Goal: Task Accomplishment & Management: Manage account settings

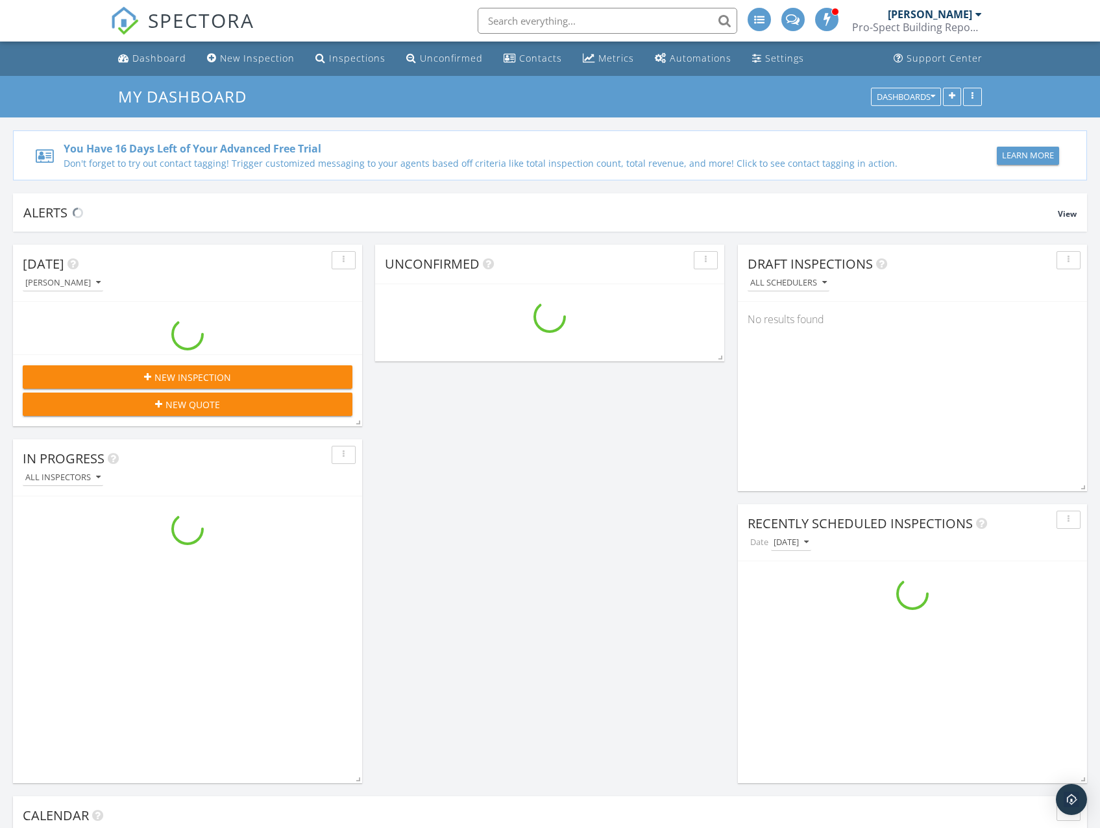
scroll to position [1331, 1120]
click at [176, 375] on span "New Inspection" at bounding box center [192, 378] width 77 height 14
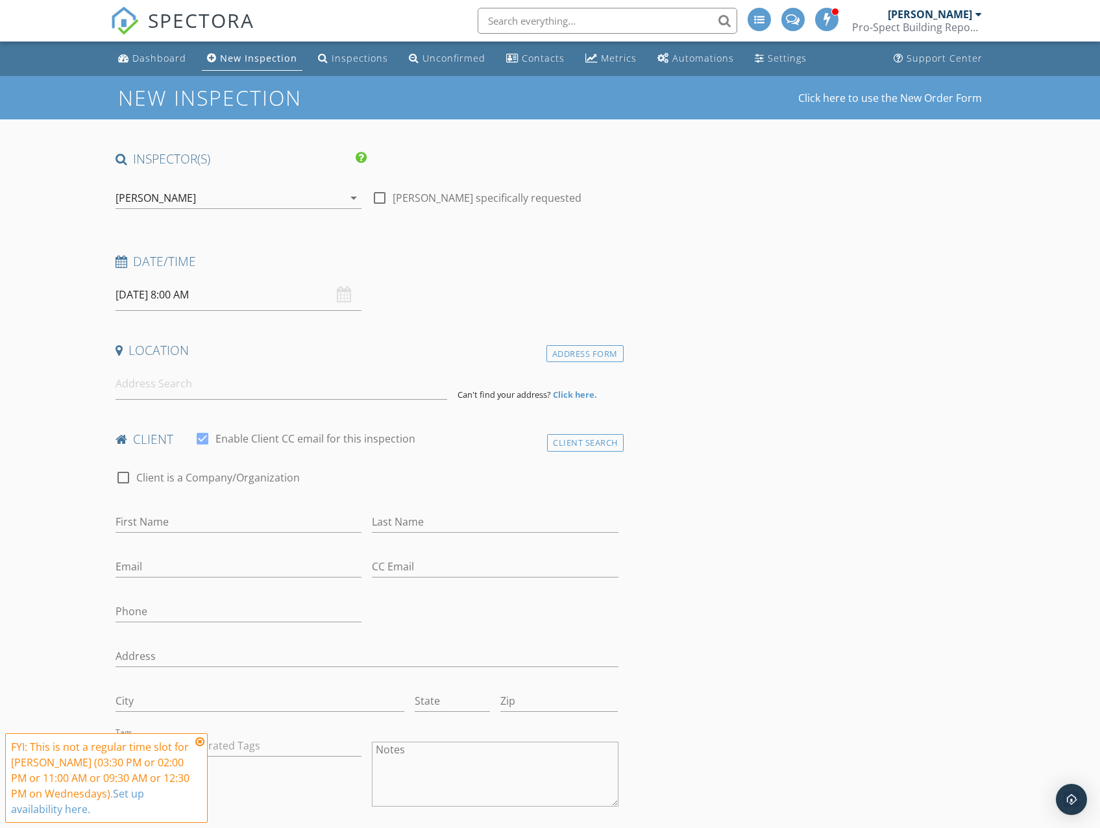
click at [341, 294] on div "[DATE] 8:00 AM" at bounding box center [239, 295] width 247 height 32
click at [175, 294] on input "01/10/2025 8:00 AM" at bounding box center [239, 295] width 247 height 32
type input "02/10/2025 8:00 AM"
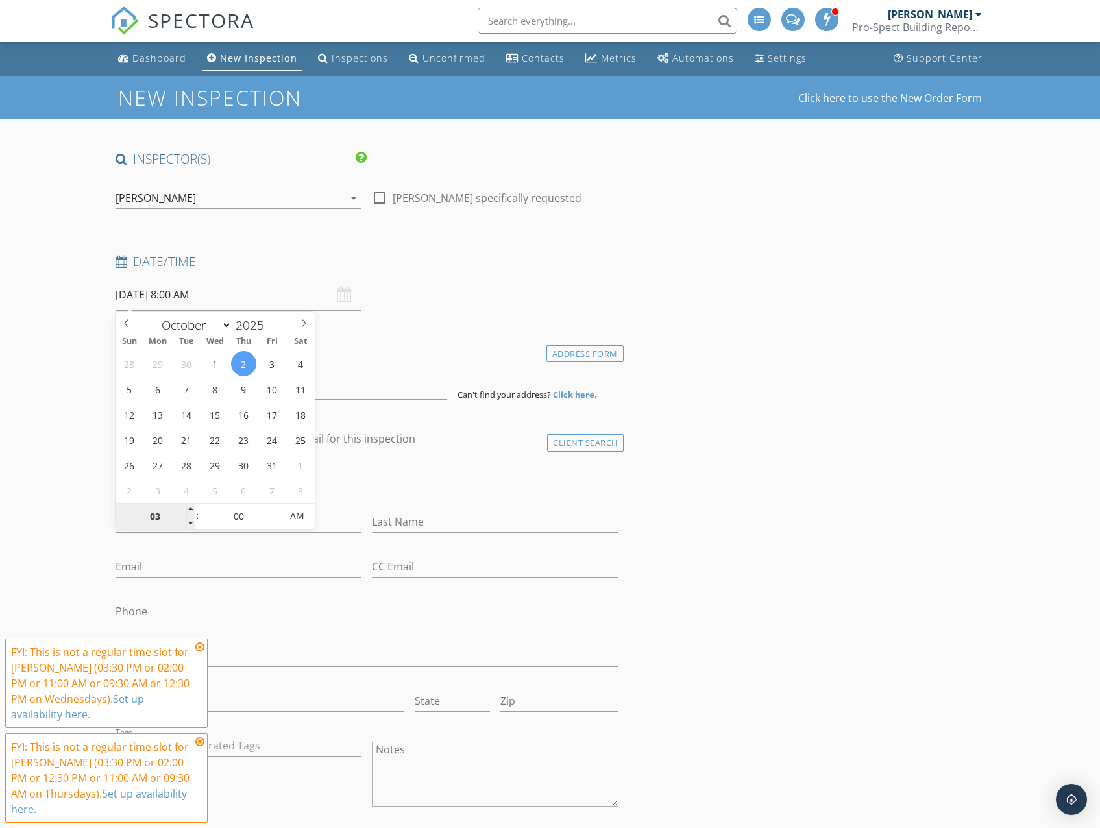
type input "03"
type input "02/10/2025 3:00 PM"
click at [297, 516] on span "AM" at bounding box center [297, 516] width 36 height 26
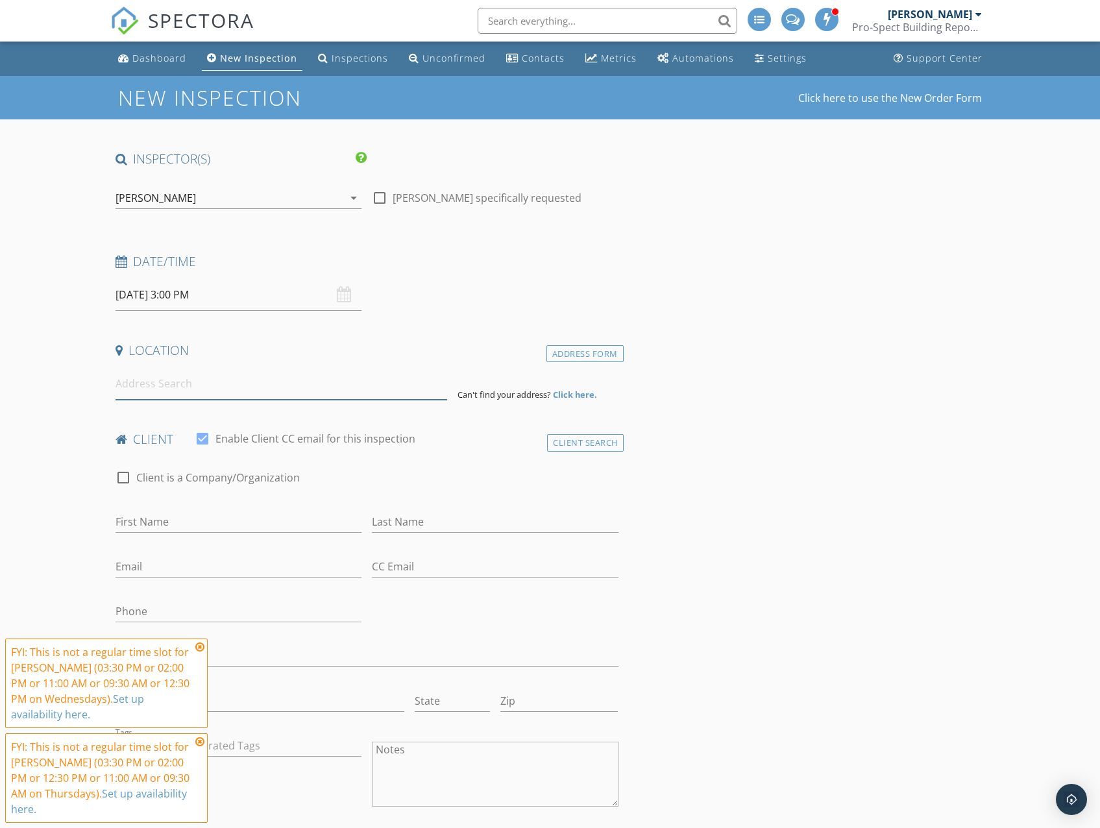
click at [179, 391] on input at bounding box center [282, 384] width 332 height 32
paste input "275 Pukehina Beach Road, Pukehina 3189"
type input "275 Pukehina Beach Road, Pukehina 3189, New Zealand"
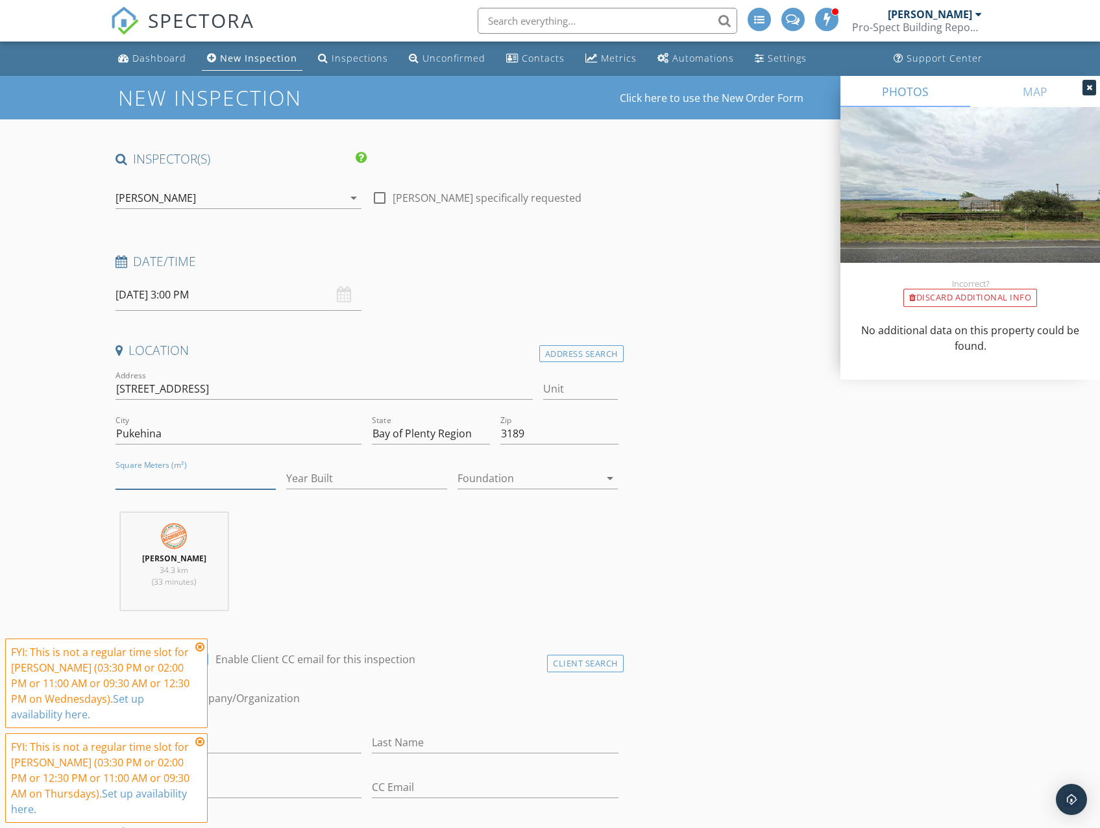
click at [195, 476] on input "Square Meters (m²)" at bounding box center [196, 478] width 161 height 21
type input "101"
click at [363, 478] on input "Year Built" at bounding box center [366, 478] width 161 height 21
type input "1950"
click at [483, 476] on div at bounding box center [528, 478] width 143 height 21
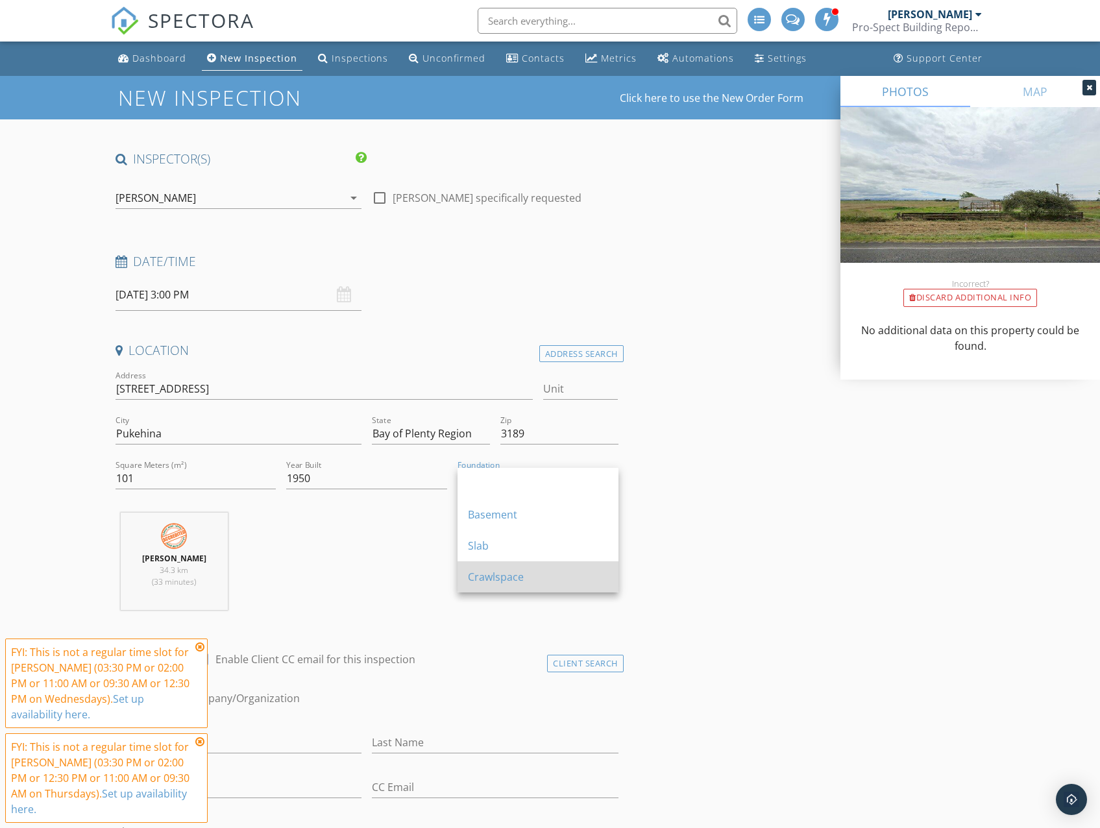
click at [511, 581] on div "Crawlspace" at bounding box center [538, 577] width 140 height 16
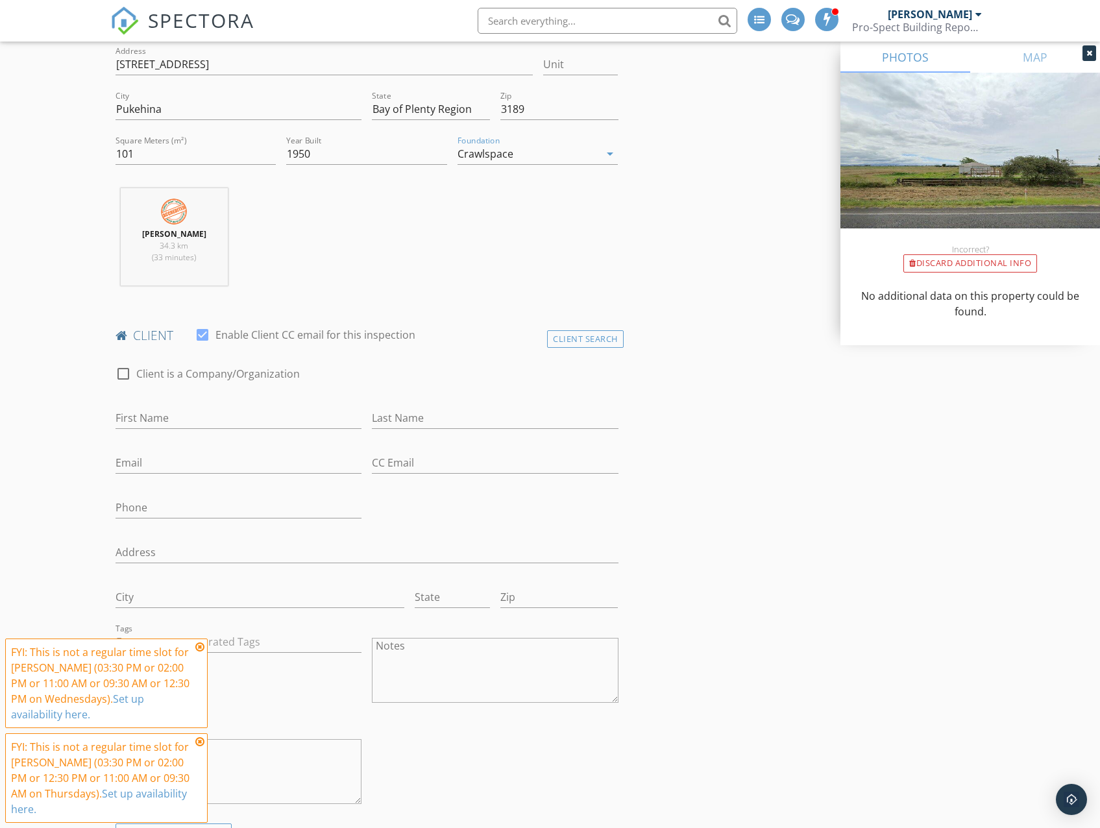
scroll to position [389, 0]
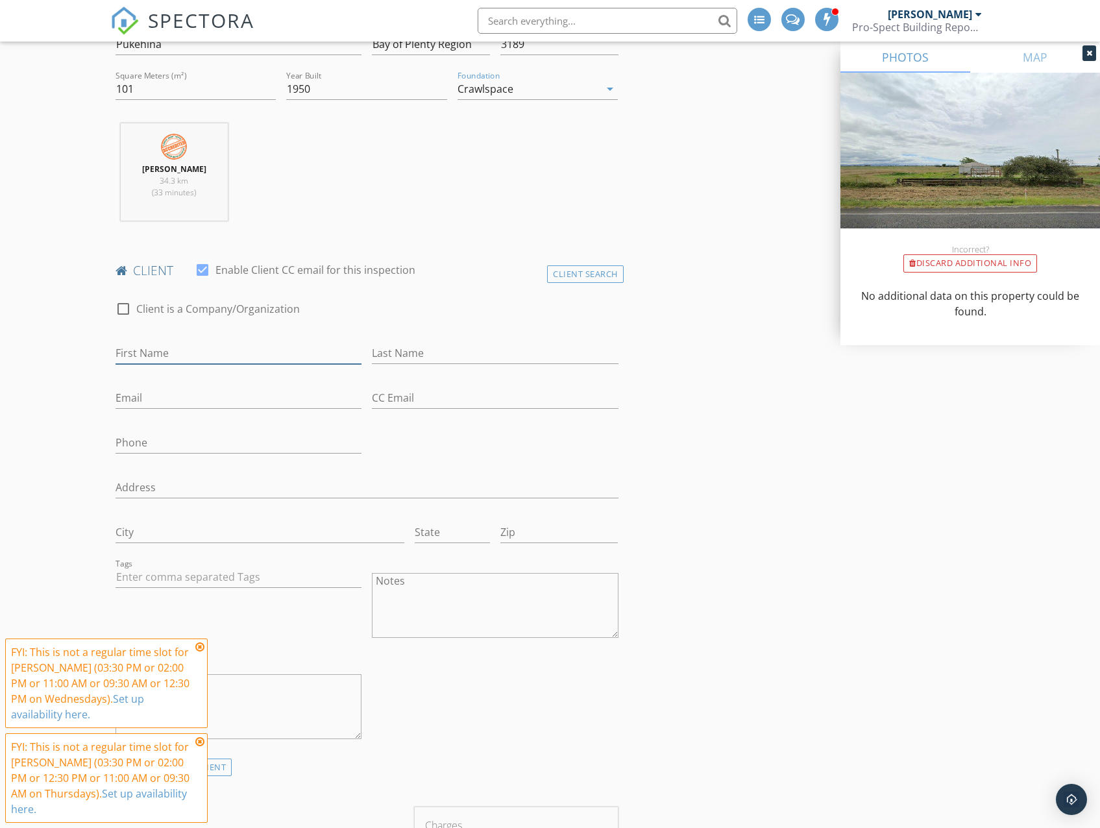
click at [199, 360] on input "First Name" at bounding box center [239, 353] width 247 height 21
paste input "jessika voll"
drag, startPoint x: 213, startPoint y: 349, endPoint x: 152, endPoint y: 361, distance: 62.7
click at [152, 361] on input "jessika voll" at bounding box center [239, 353] width 247 height 21
type input "jessika"
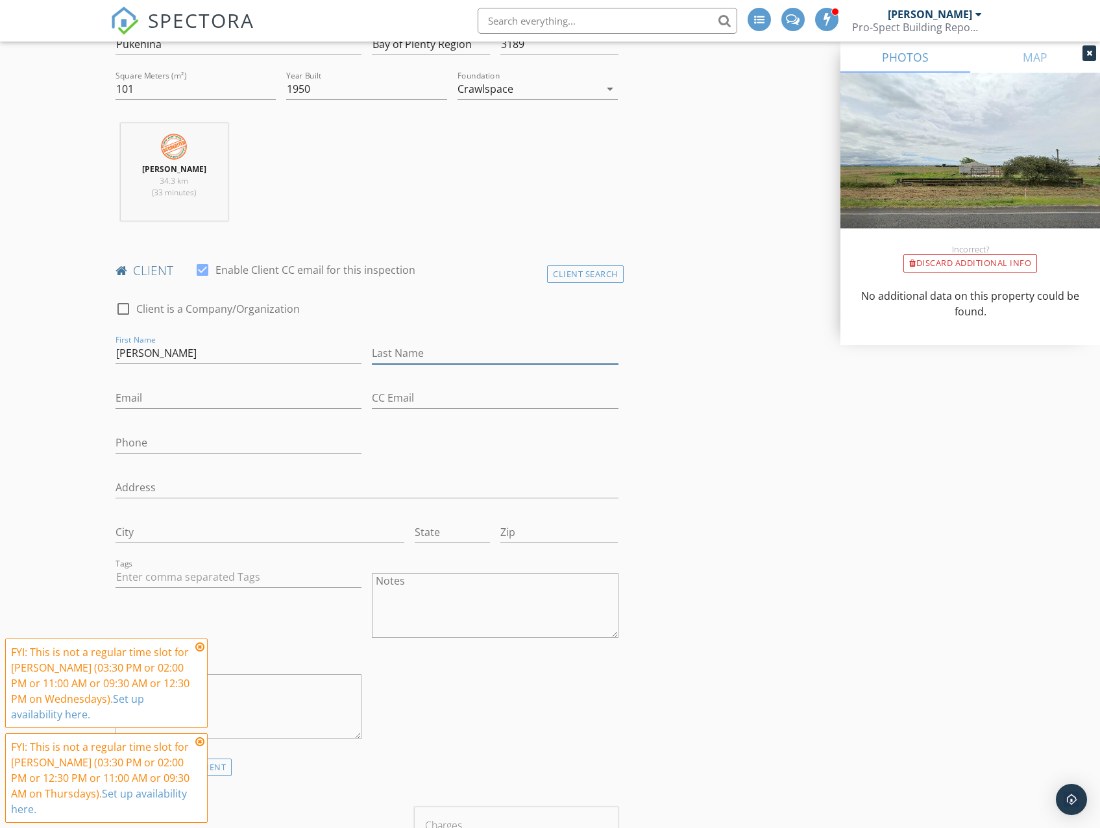
click at [439, 348] on input "Last Name" at bounding box center [495, 353] width 247 height 21
paste input "voll"
type input "[PERSON_NAME]"
click at [113, 352] on div "First Name jessika" at bounding box center [238, 354] width 257 height 45
click at [116, 352] on input "jessika" at bounding box center [239, 353] width 247 height 21
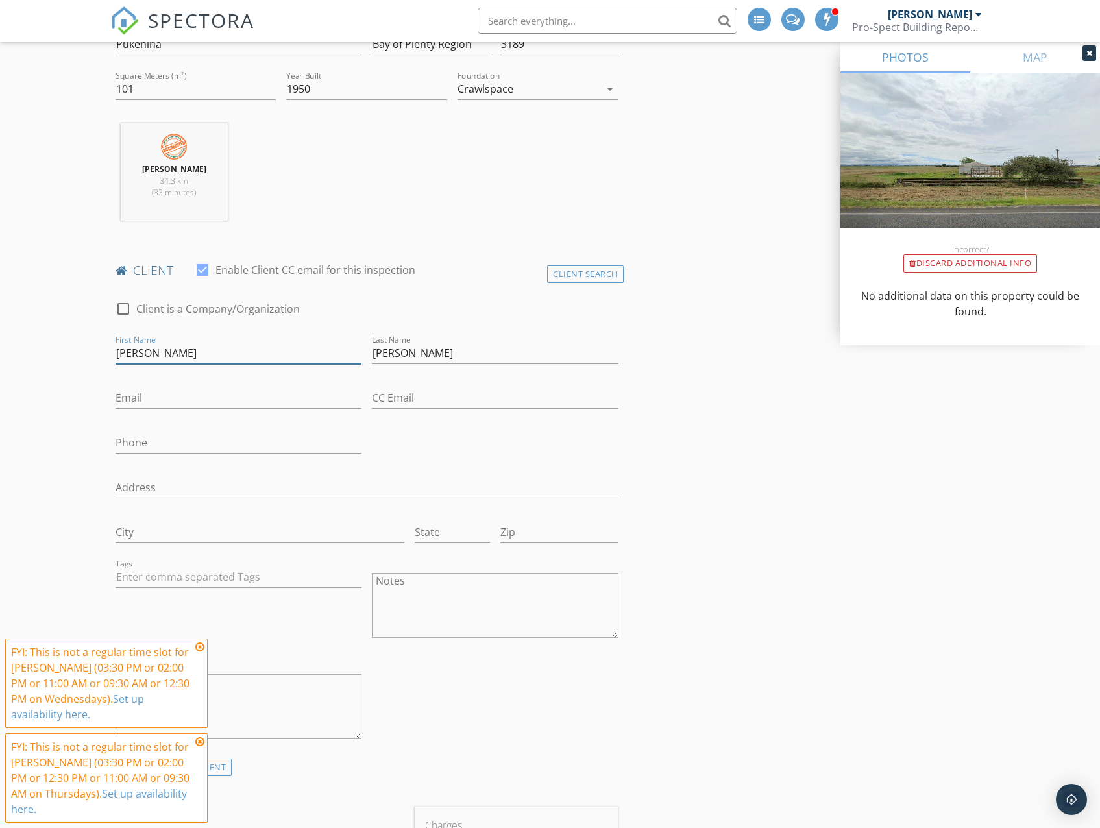
type input "Jessika"
click at [167, 411] on div "Email" at bounding box center [239, 404] width 247 height 34
click at [164, 401] on input "Email" at bounding box center [239, 397] width 247 height 21
paste input "jessika.voll@hotmail.com"
type input "jessika.voll@hotmail.com"
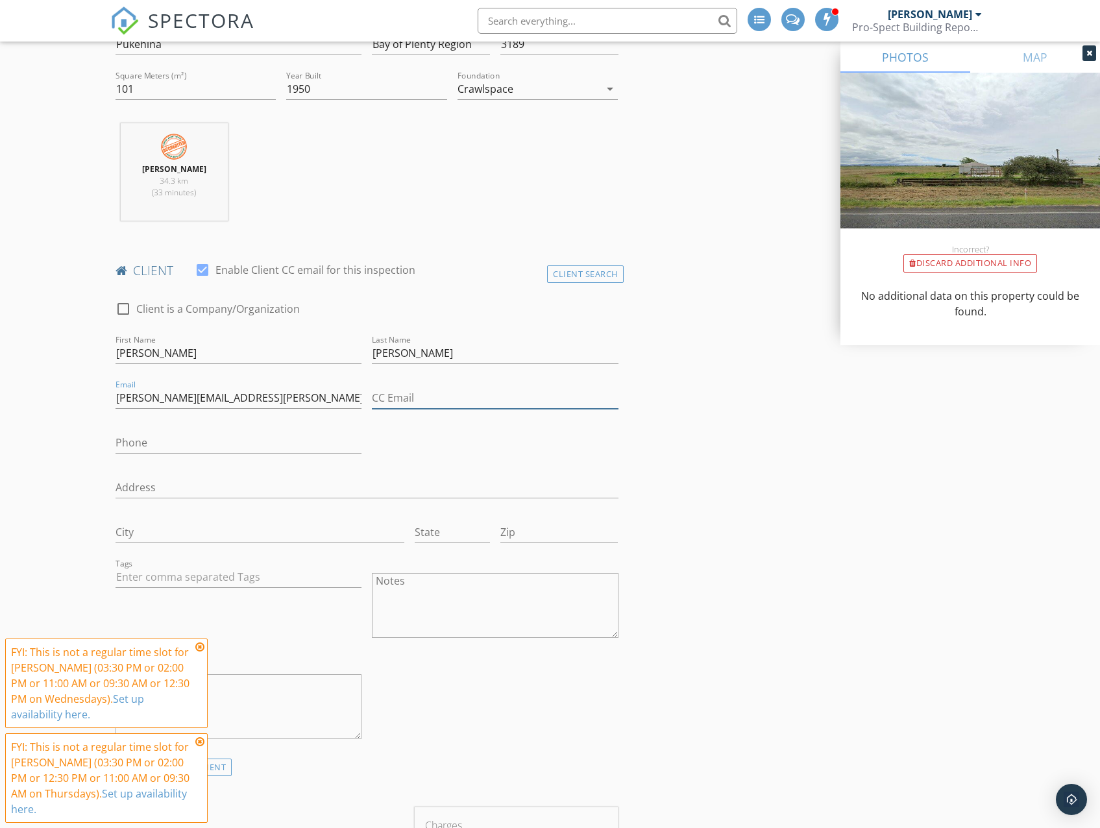
click at [498, 400] on input "CC Email" at bounding box center [495, 397] width 247 height 21
click at [167, 442] on input "Phone" at bounding box center [239, 445] width 247 height 21
type input "021336015"
click at [210, 491] on input "Address" at bounding box center [367, 487] width 503 height 21
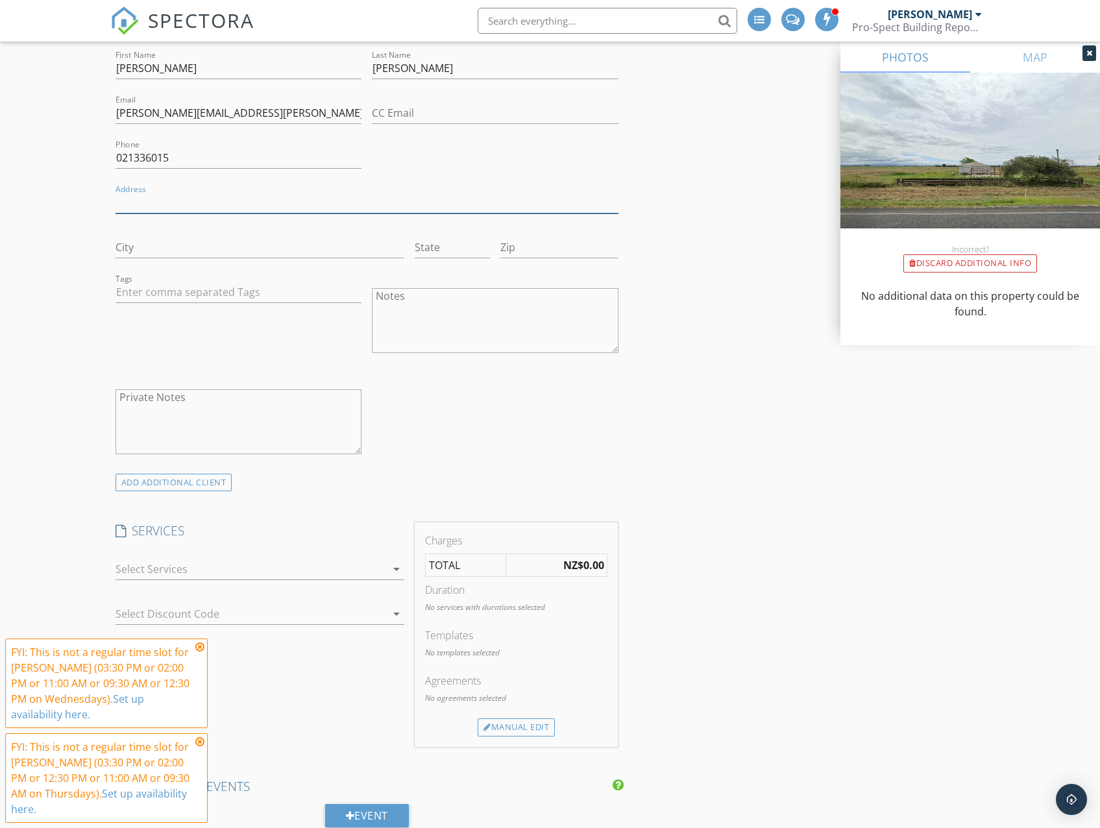
scroll to position [779, 0]
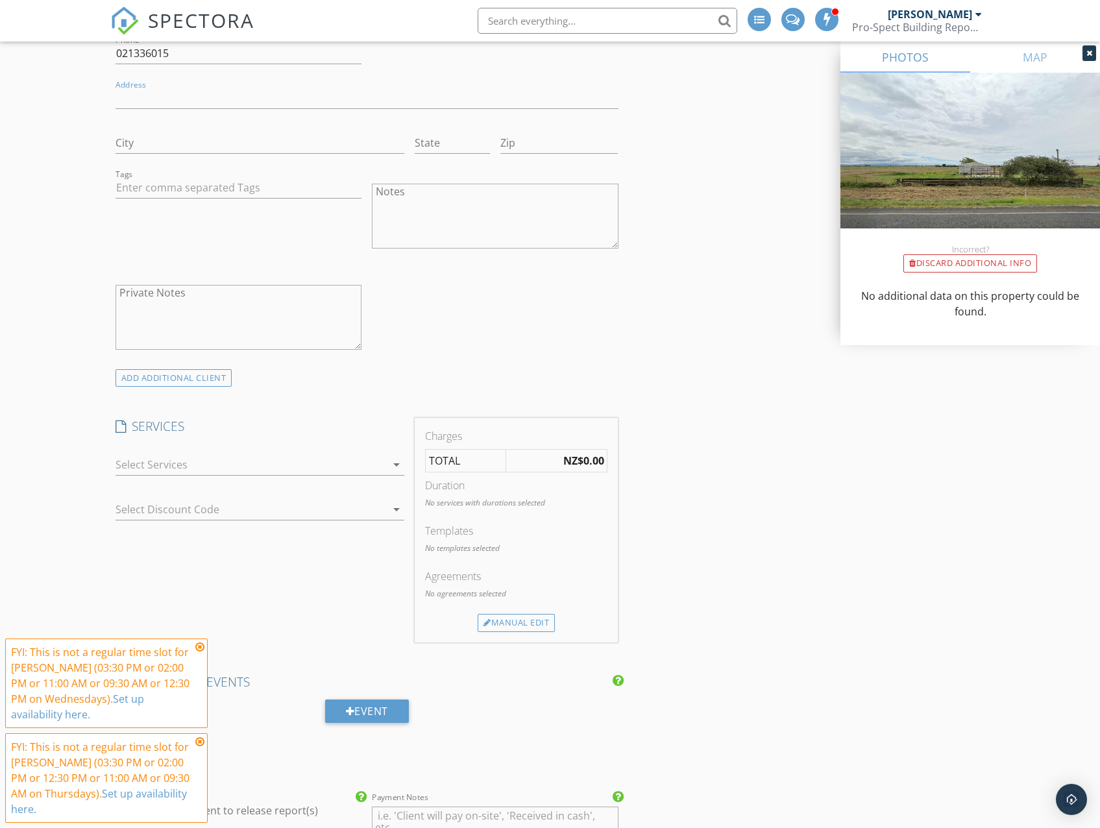
click at [218, 459] on div at bounding box center [251, 464] width 271 height 21
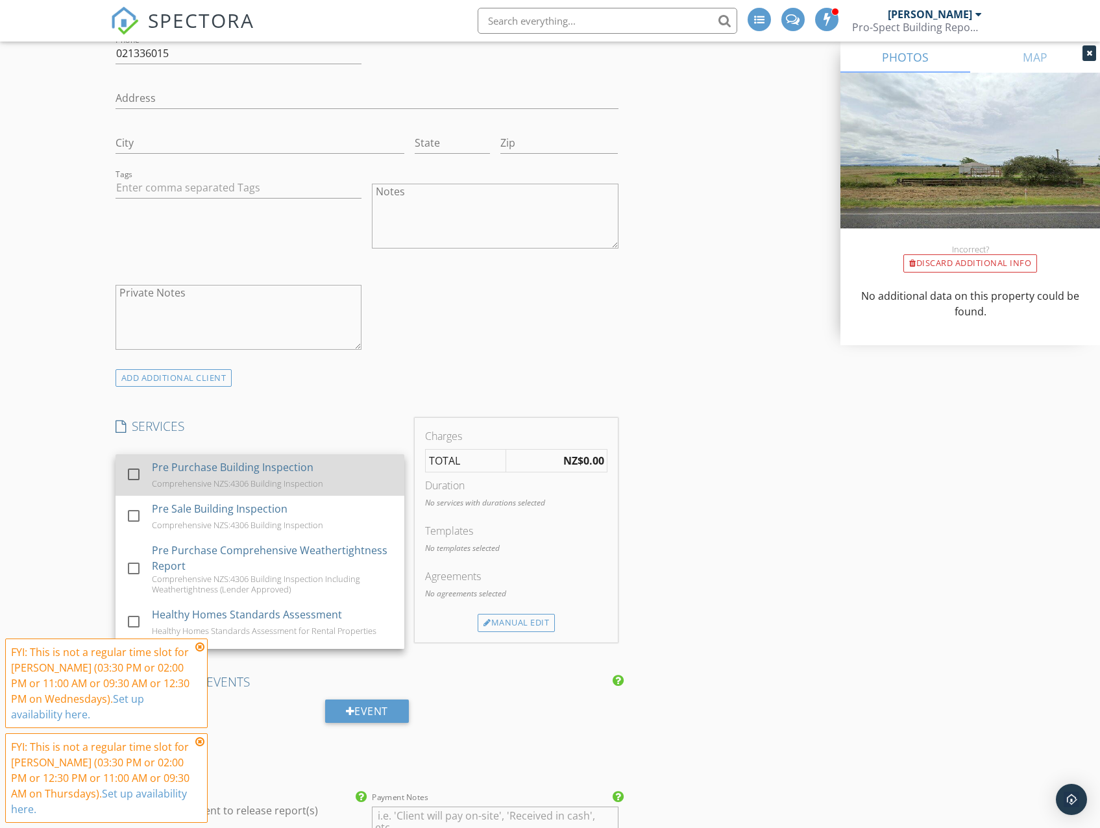
click at [232, 472] on div "Pre Purchase Building Inspection" at bounding box center [233, 467] width 162 height 16
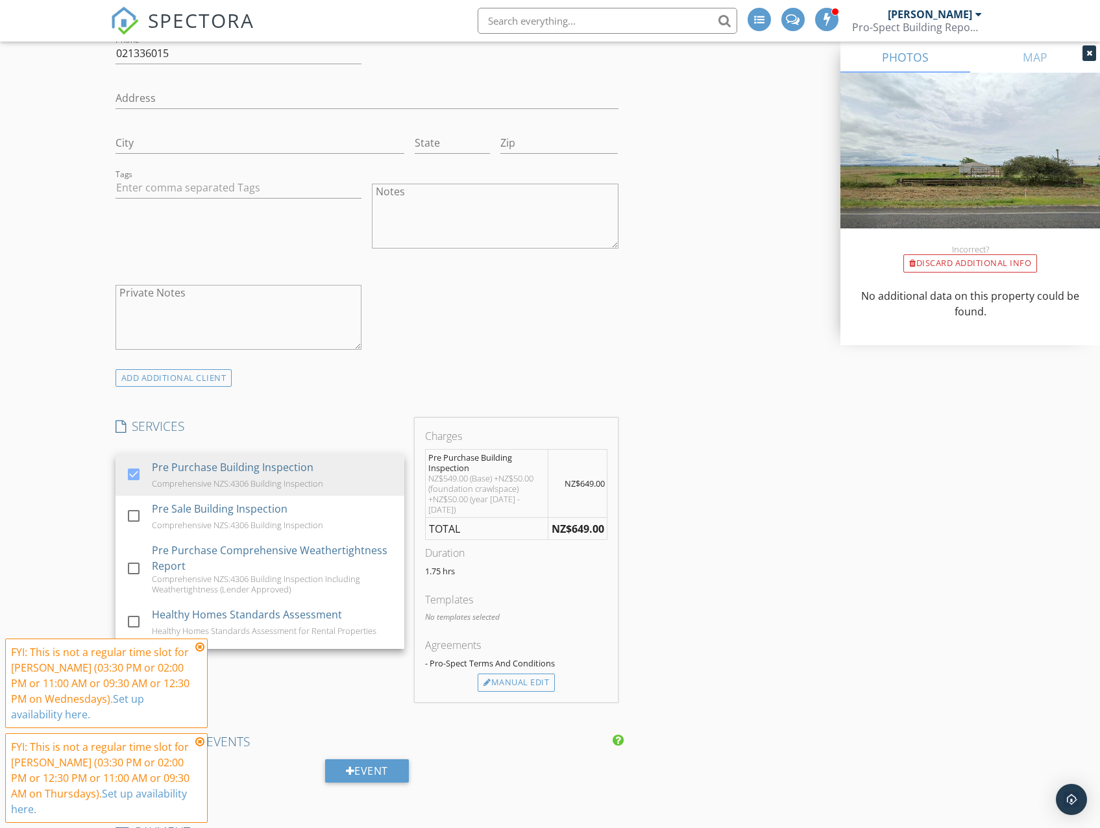
click at [73, 555] on div "New Inspection Click here to use the New Order Form INSPECTOR(S) check_box Phil…" at bounding box center [550, 628] width 1100 height 2663
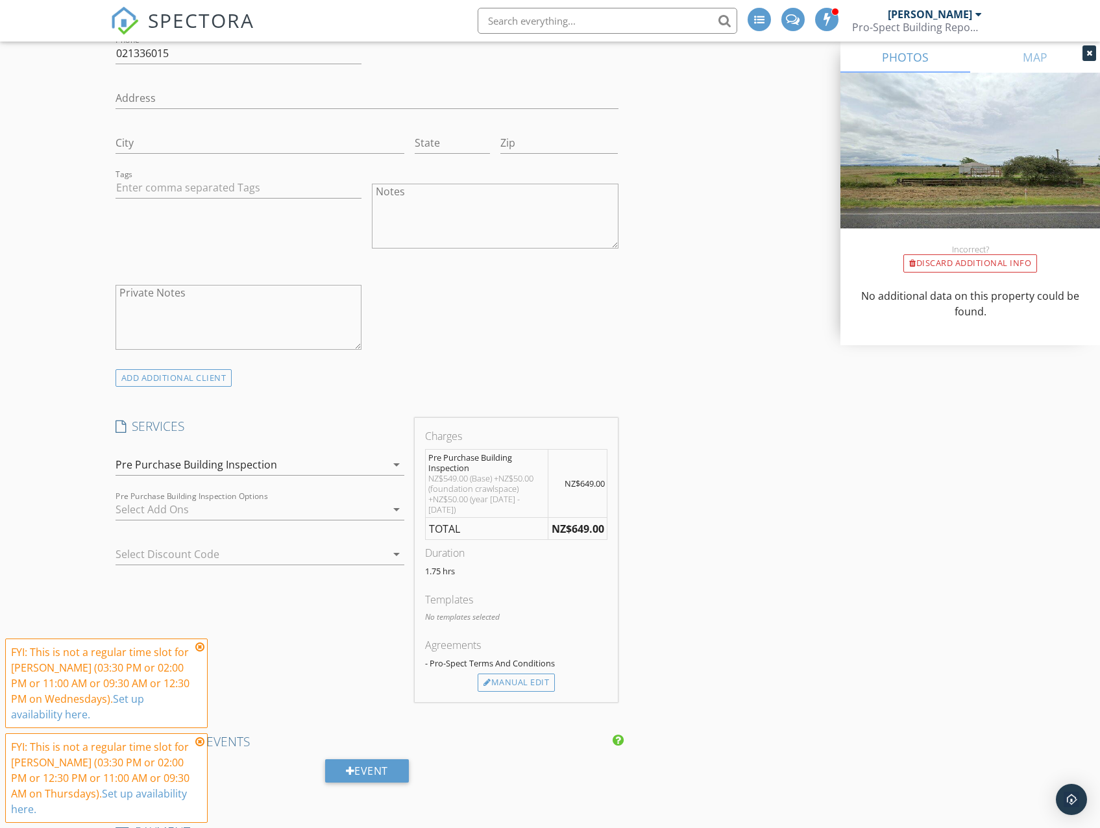
click at [186, 509] on div at bounding box center [251, 509] width 271 height 21
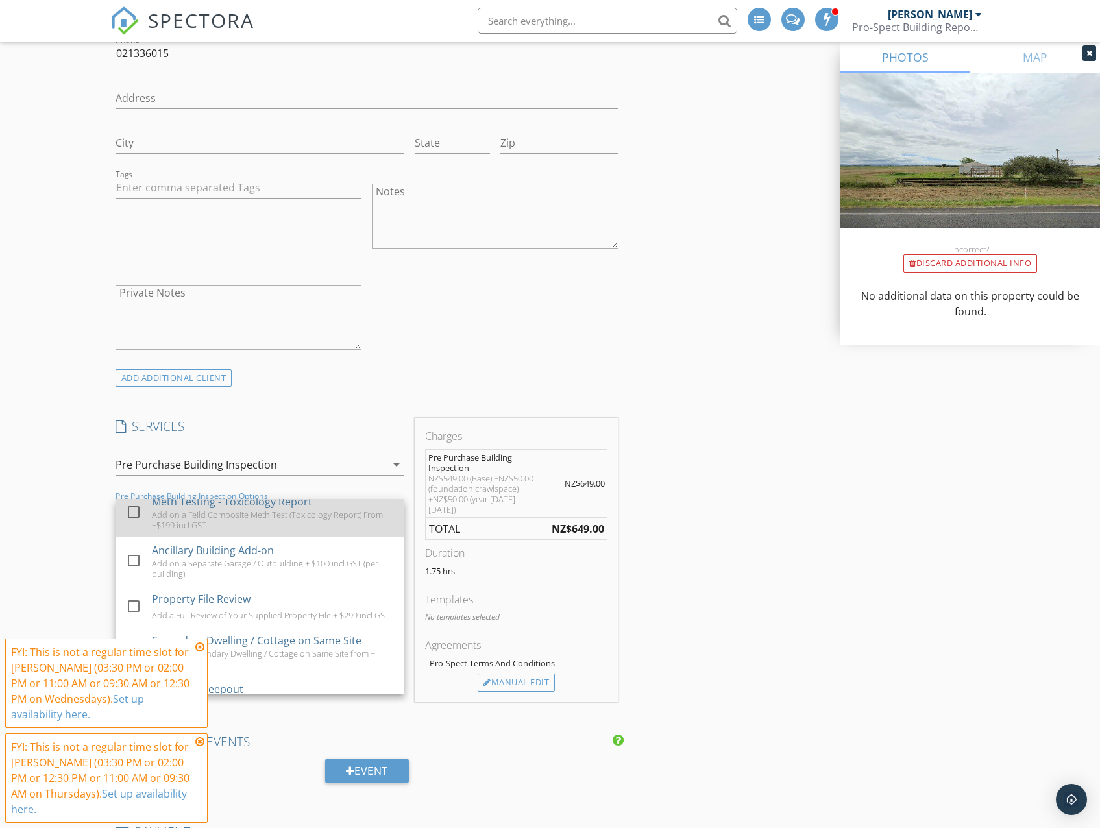
scroll to position [65, 0]
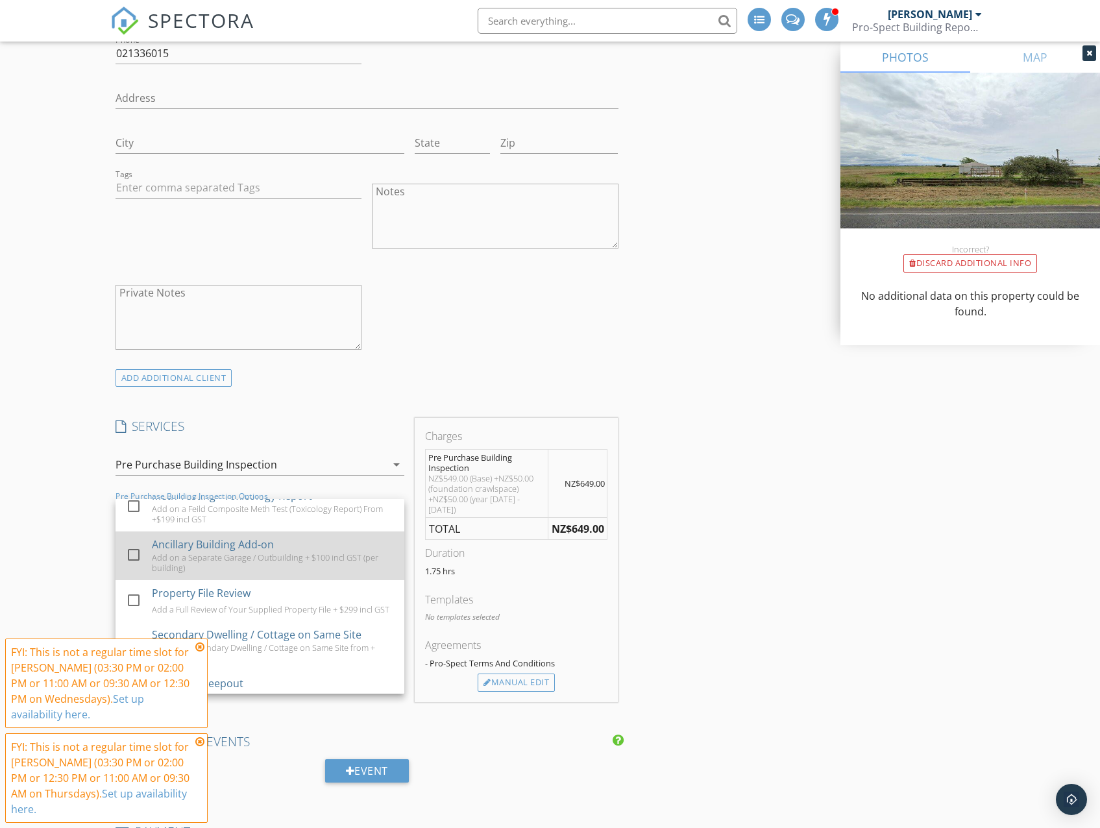
click at [269, 557] on div "Add on a Separate Garage / Outbuilding + $100 incl GST (per building)" at bounding box center [273, 562] width 242 height 21
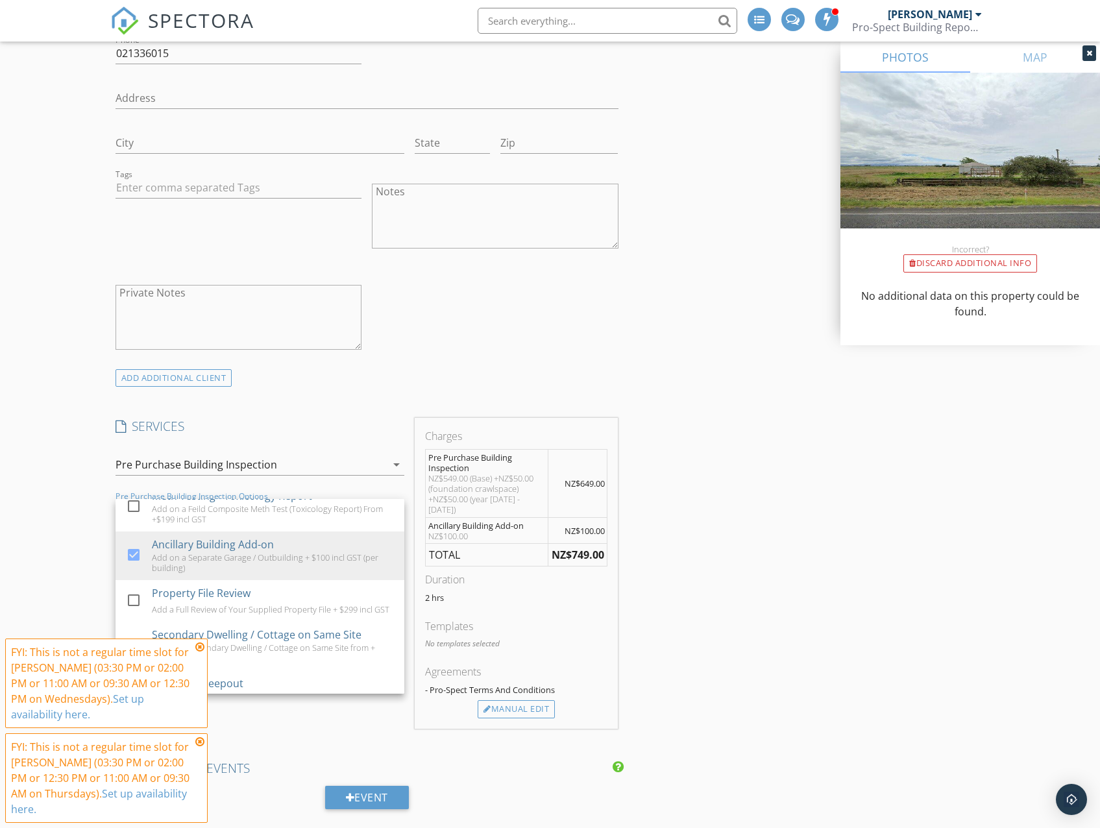
click at [702, 541] on div "INSPECTOR(S) check_box Phil Smith PRIMARY Phil Smith arrow_drop_down check_box_…" at bounding box center [550, 663] width 880 height 2583
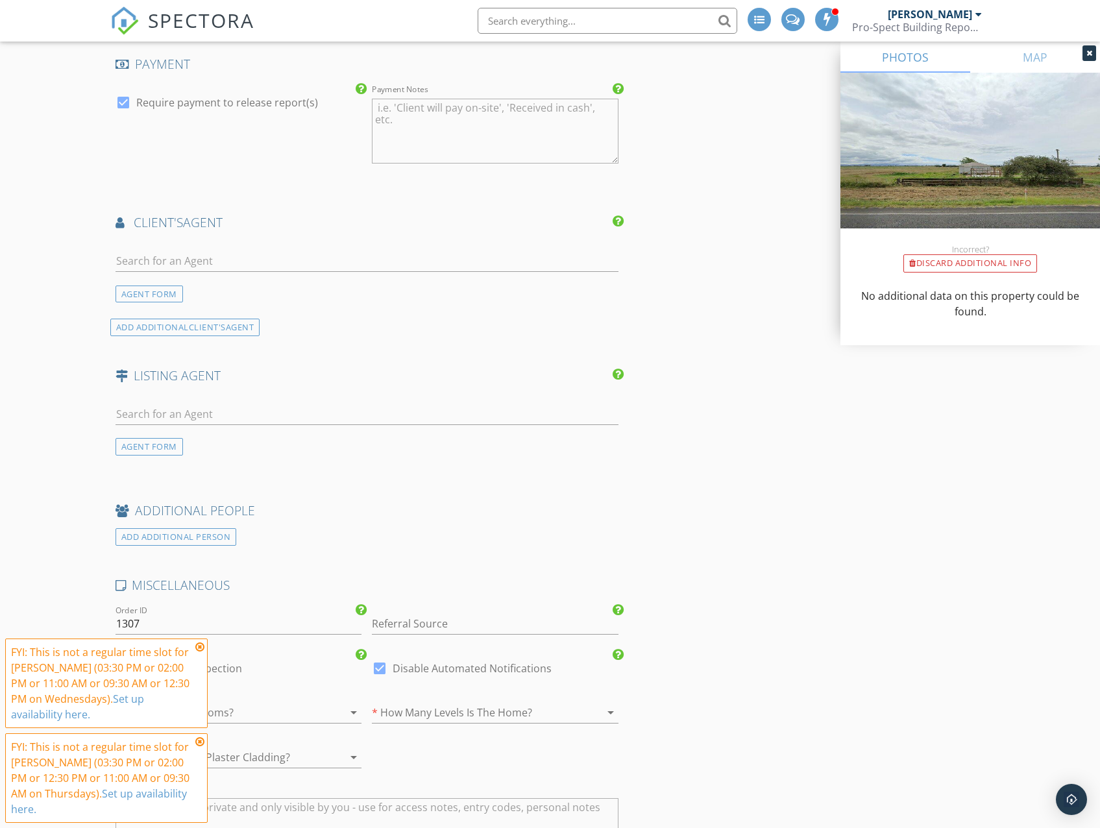
scroll to position [1622, 0]
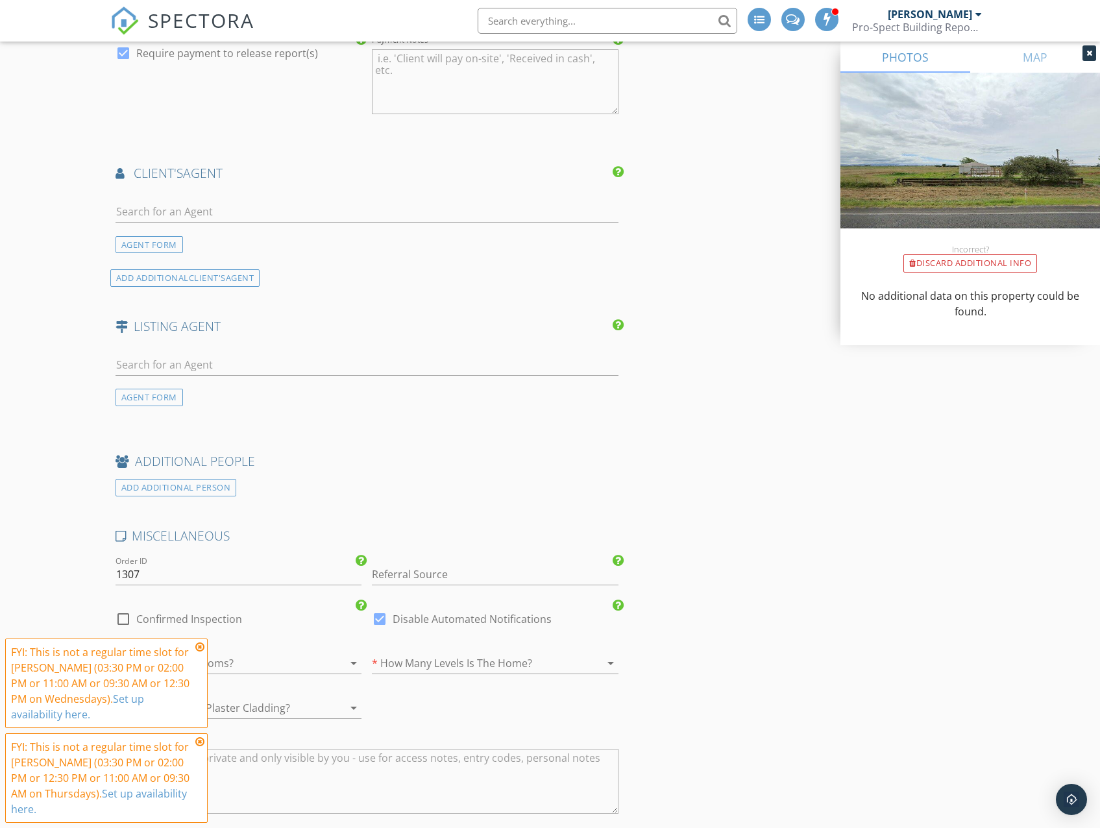
click at [196, 646] on icon at bounding box center [199, 647] width 9 height 10
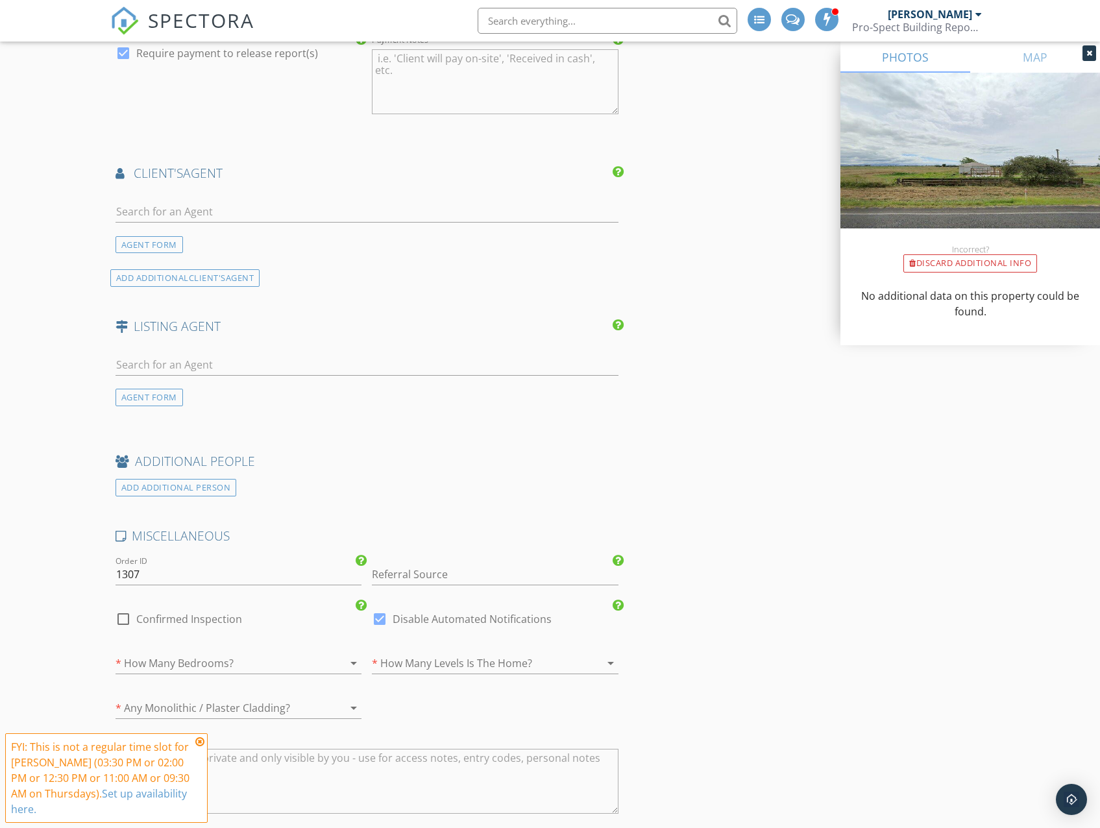
click at [197, 740] on icon at bounding box center [199, 742] width 9 height 10
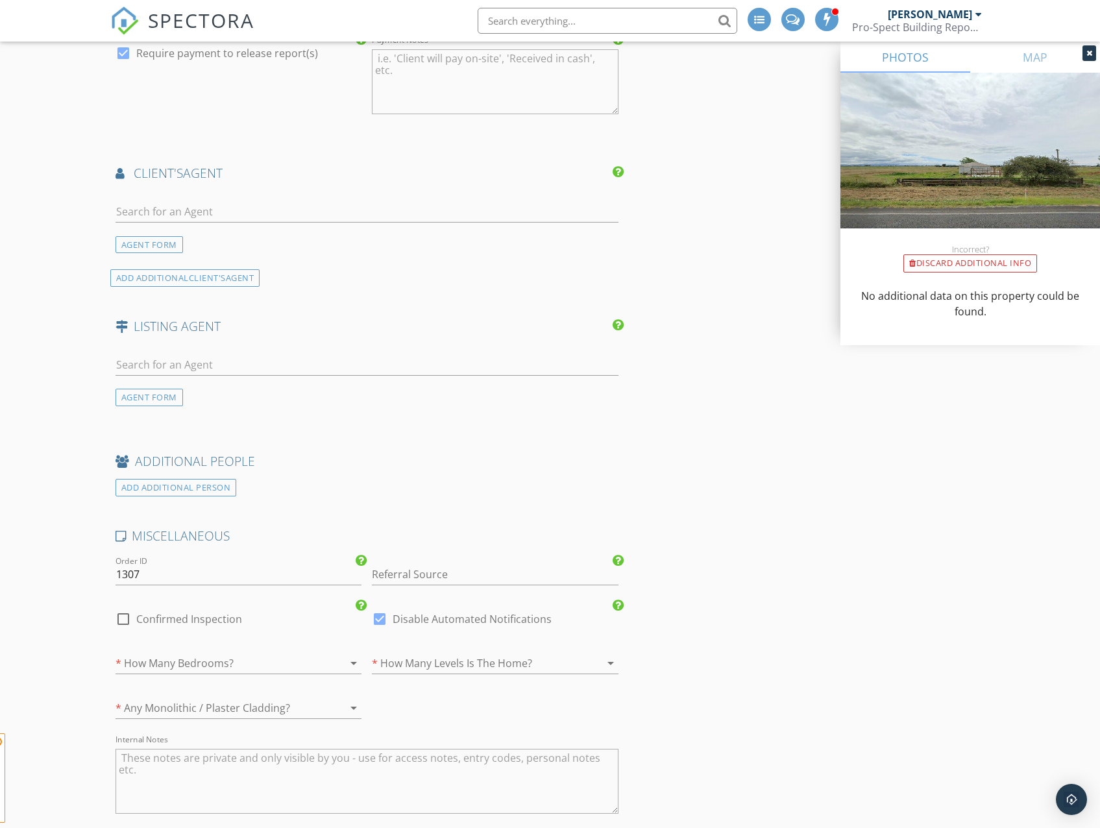
click at [178, 653] on div at bounding box center [221, 663] width 210 height 21
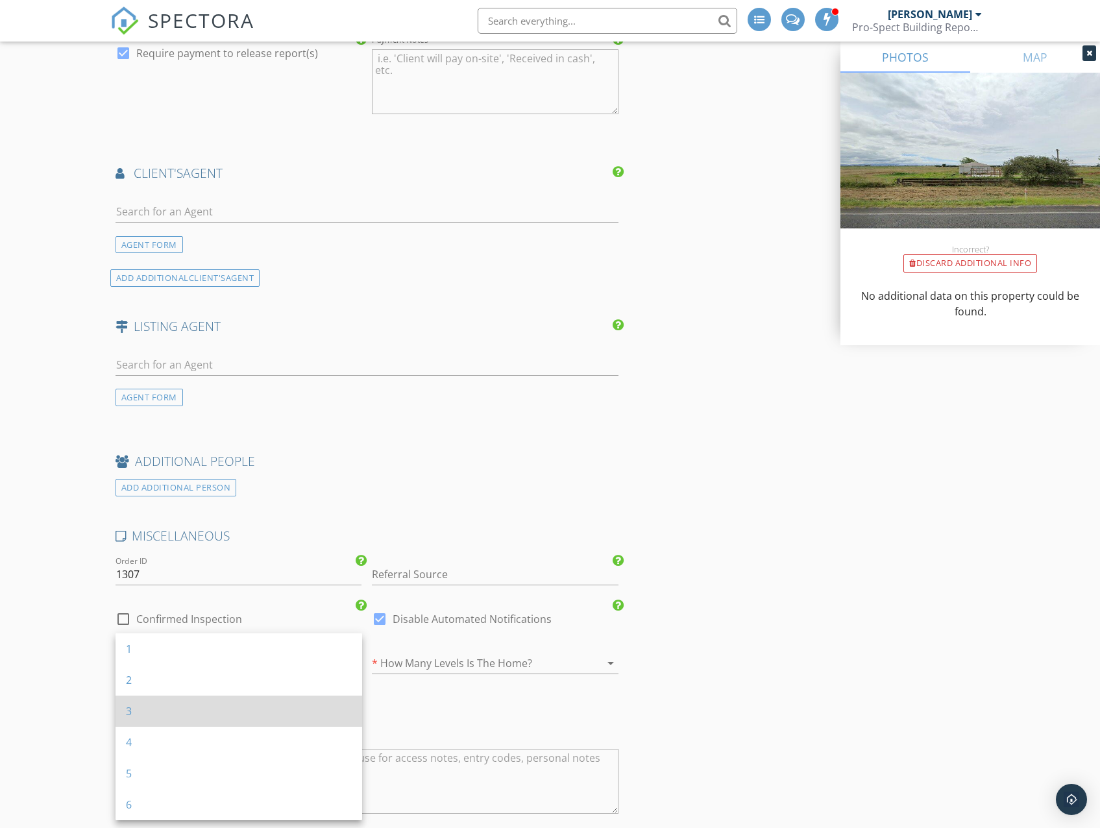
click at [165, 713] on div "3" at bounding box center [239, 711] width 226 height 16
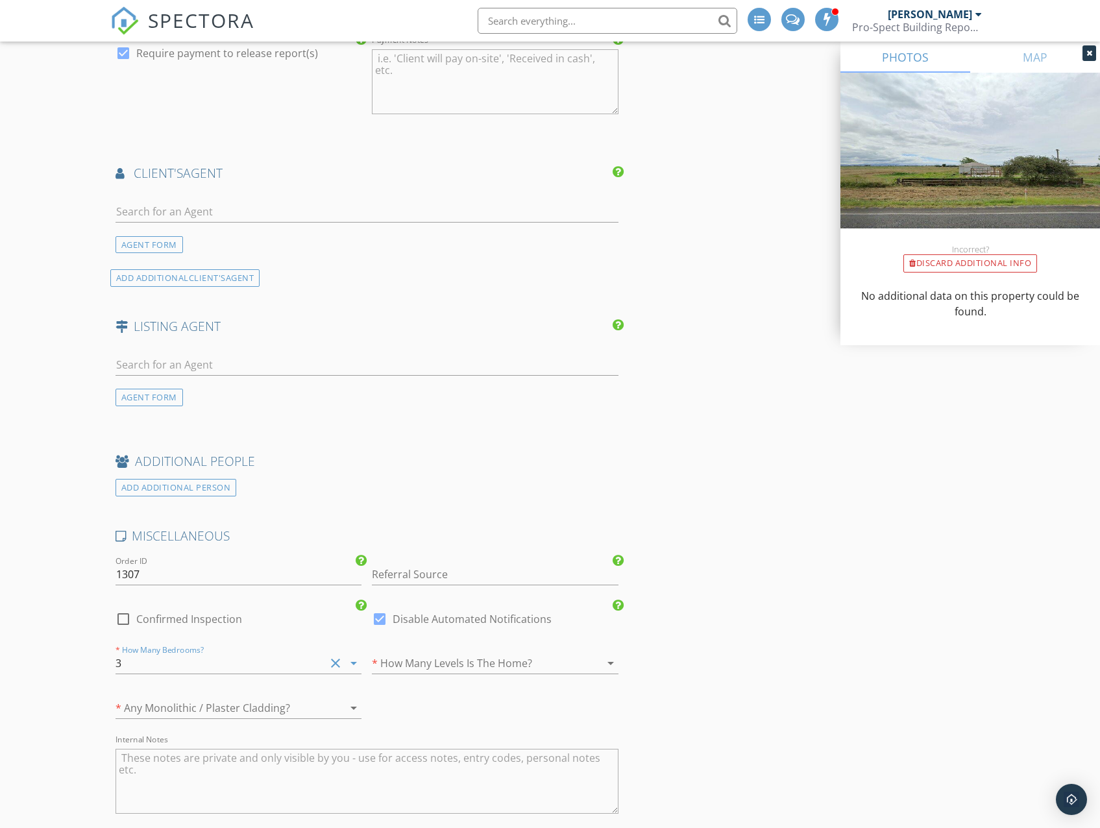
scroll to position [1643, 0]
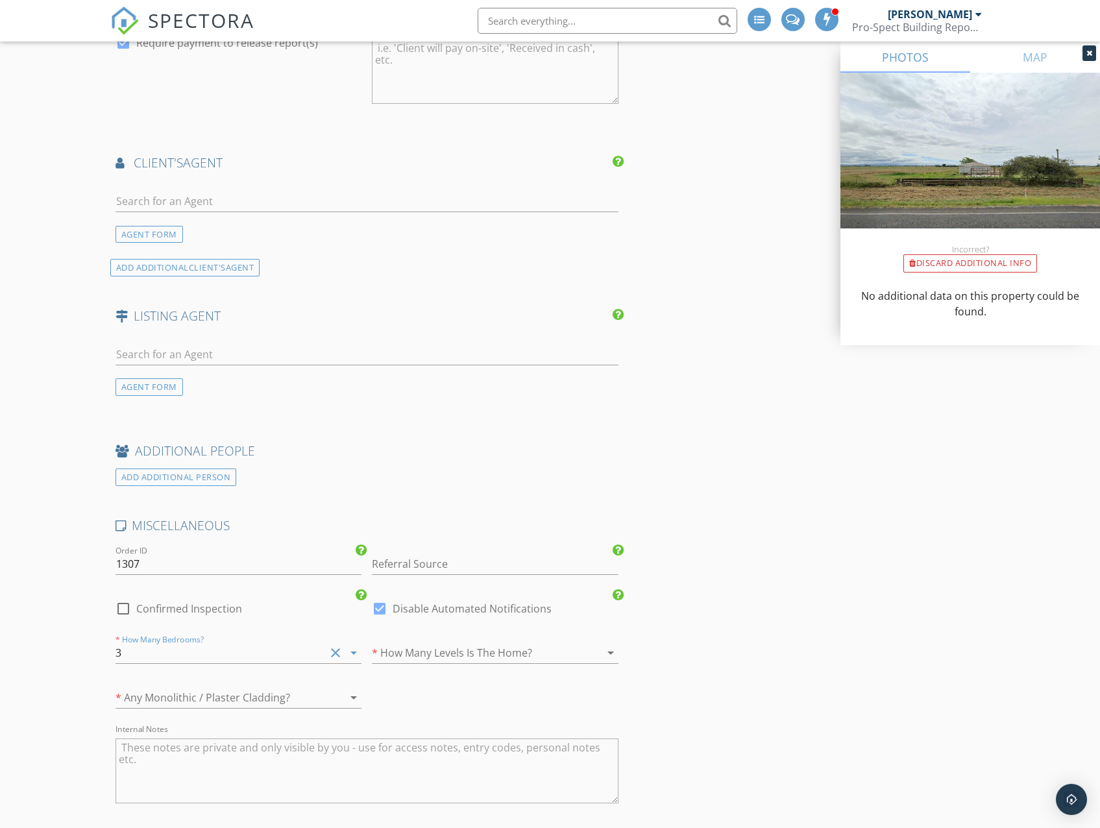
click at [203, 694] on div at bounding box center [221, 697] width 210 height 21
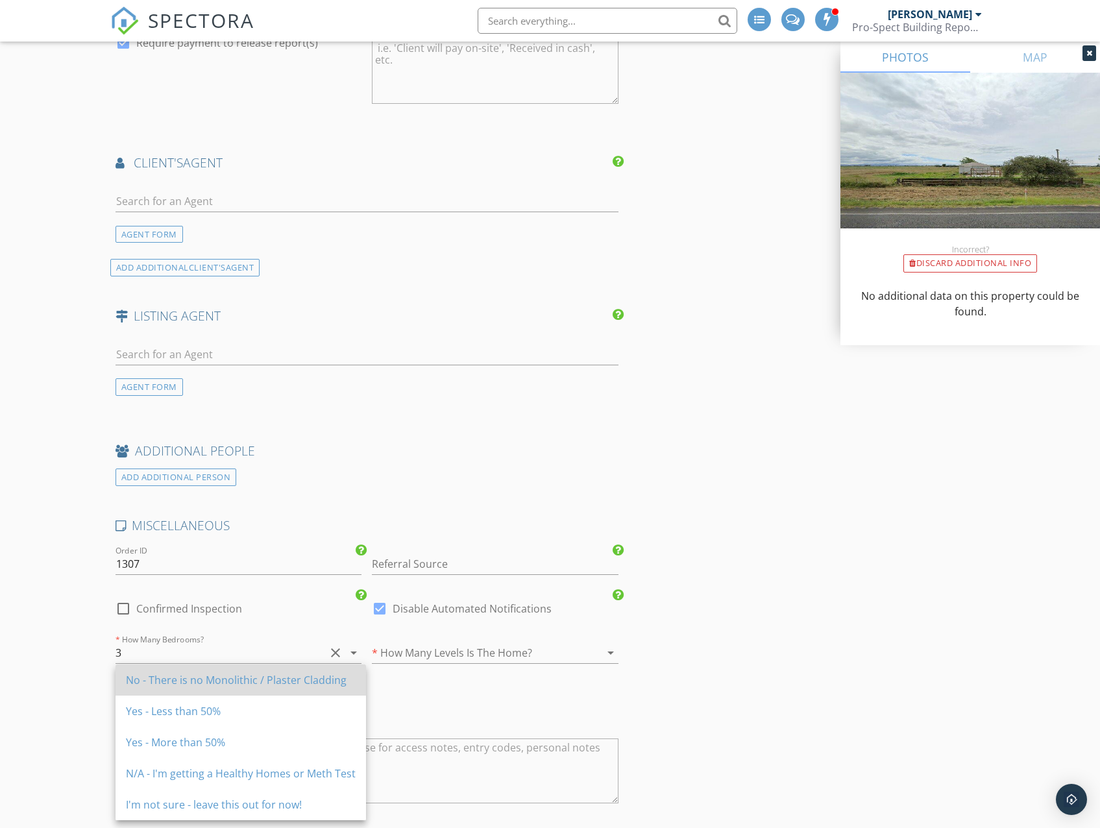
click at [169, 683] on div "No - There is no Monolithic / Plaster Cladding" at bounding box center [241, 680] width 230 height 16
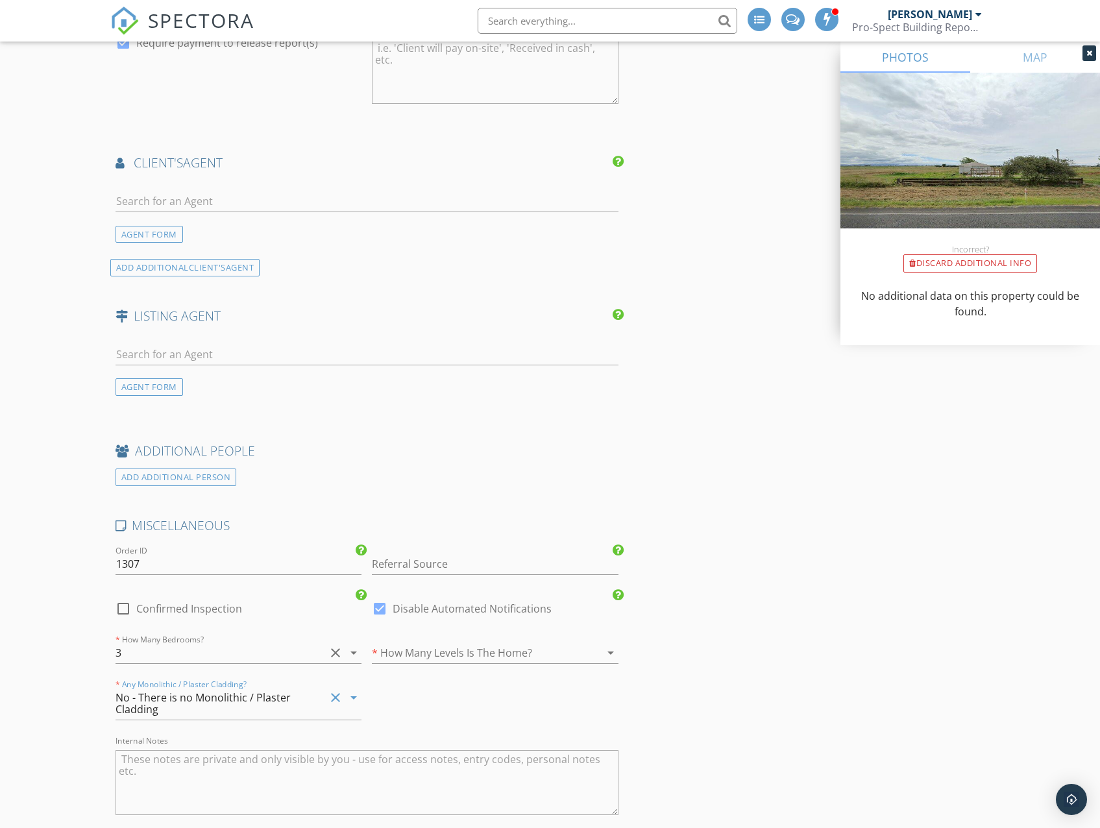
click at [424, 650] on div at bounding box center [477, 652] width 210 height 21
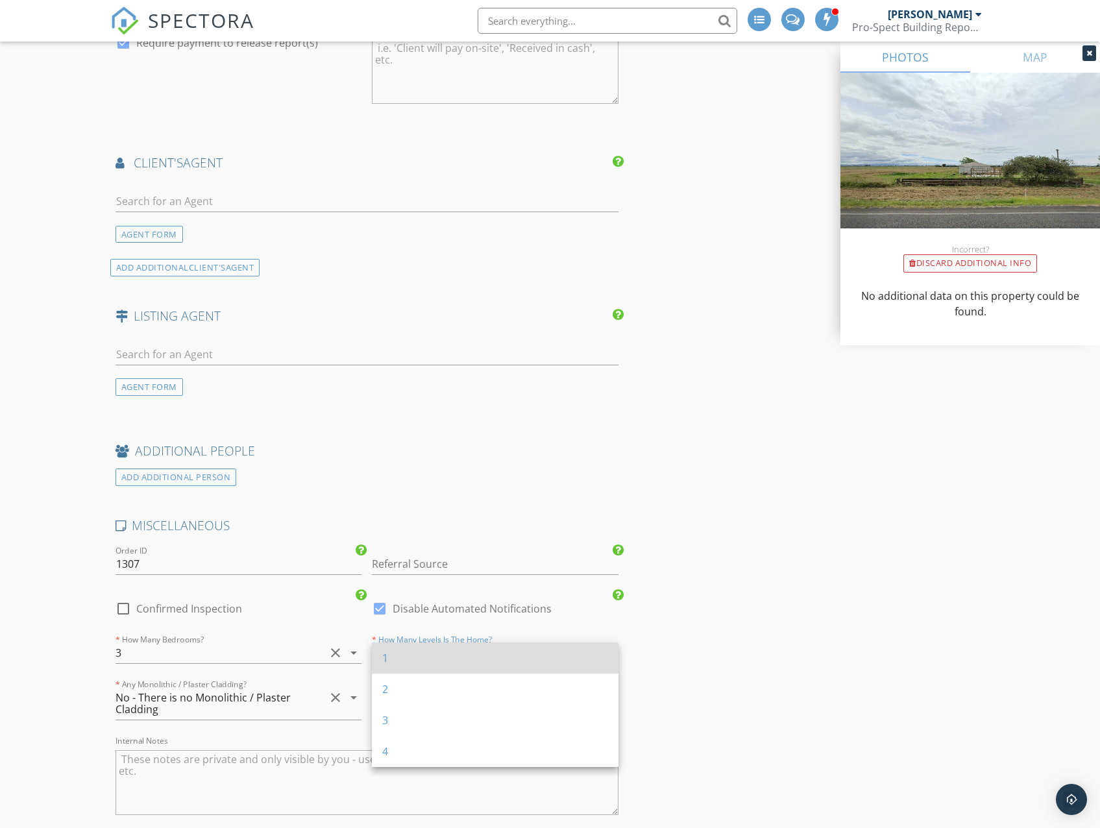
click at [421, 660] on div "1" at bounding box center [495, 658] width 226 height 16
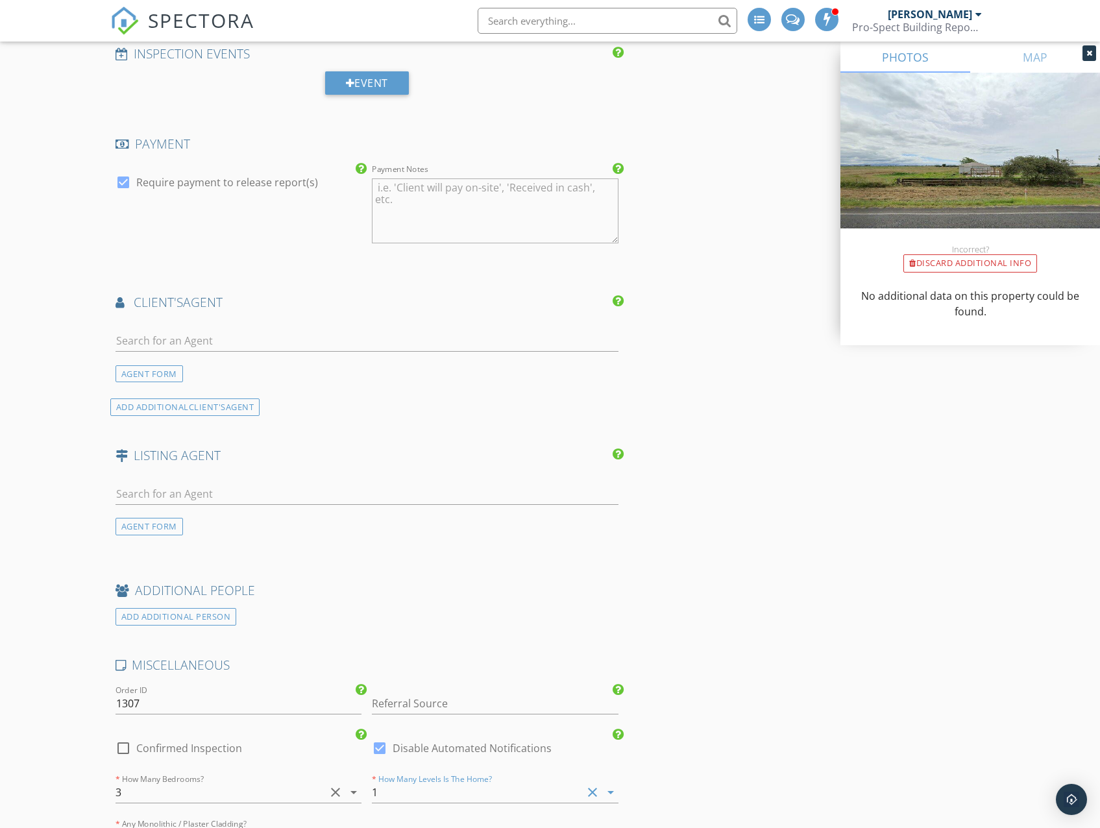
scroll to position [1653, 0]
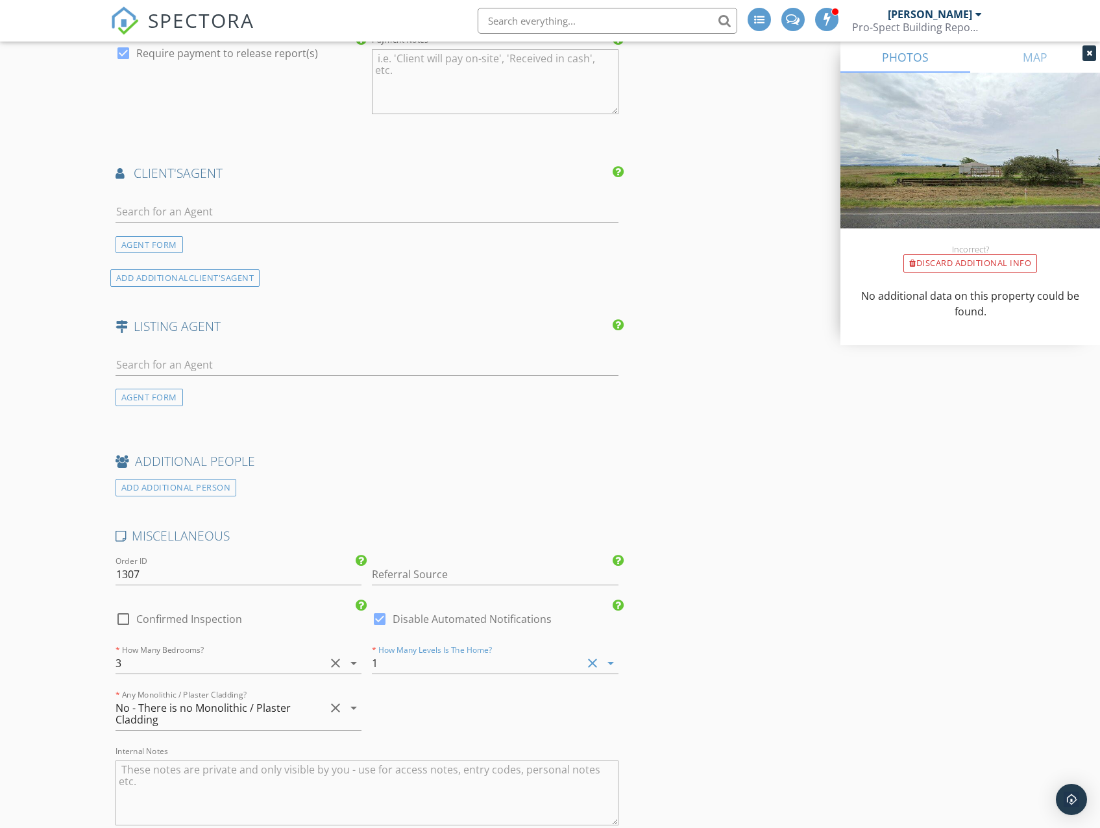
click at [123, 610] on div at bounding box center [123, 619] width 22 height 22
checkbox input "true"
click at [382, 613] on div at bounding box center [380, 619] width 22 height 22
checkbox input "false"
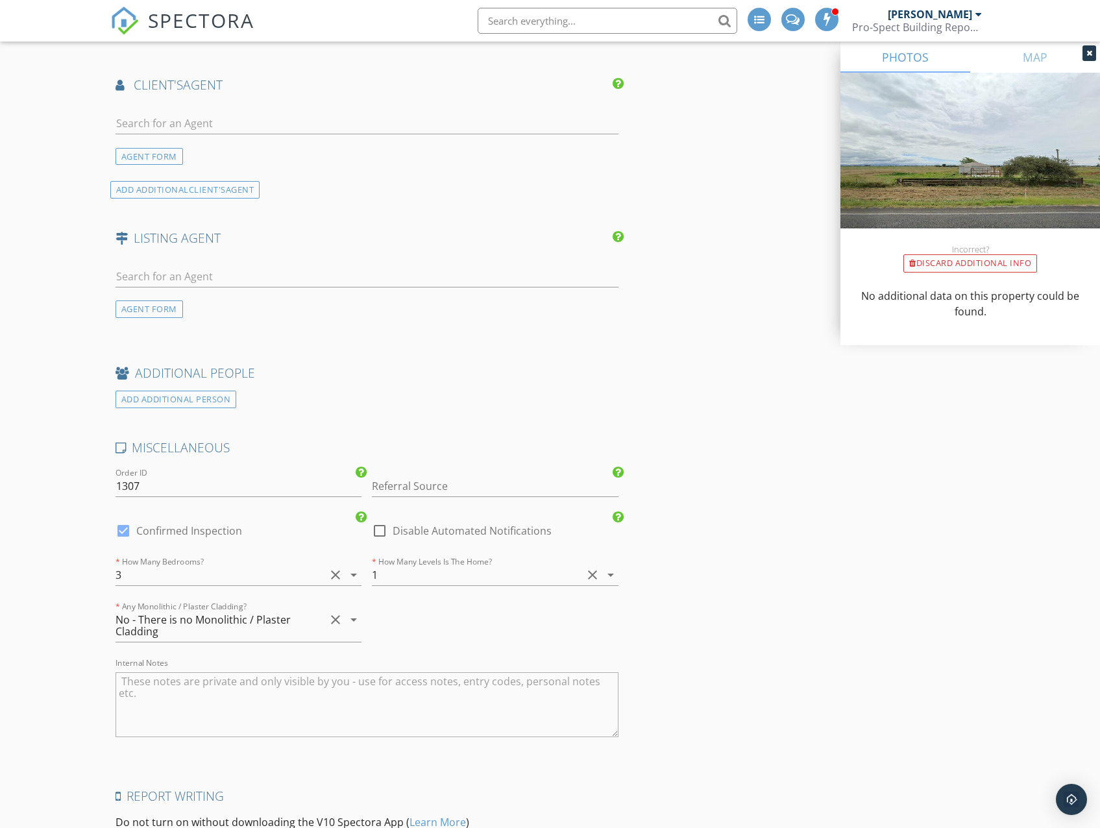
scroll to position [1969, 0]
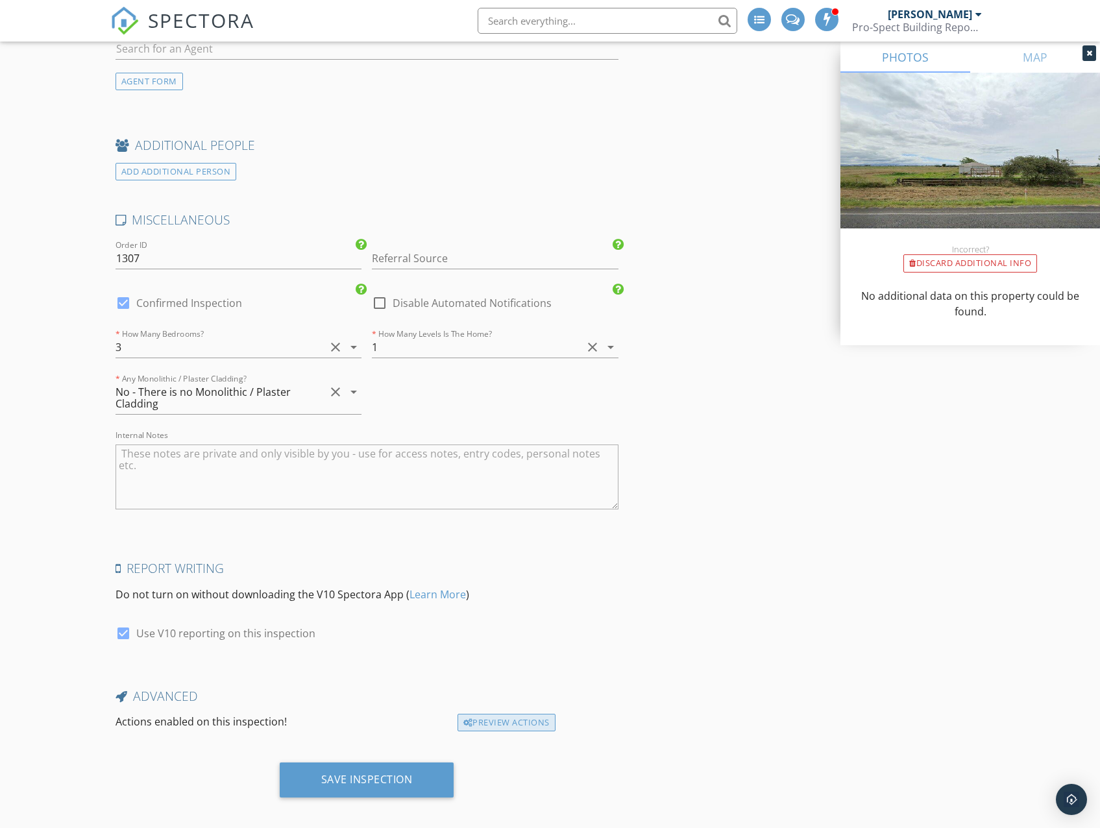
click at [520, 716] on div "Preview Actions" at bounding box center [506, 723] width 98 height 18
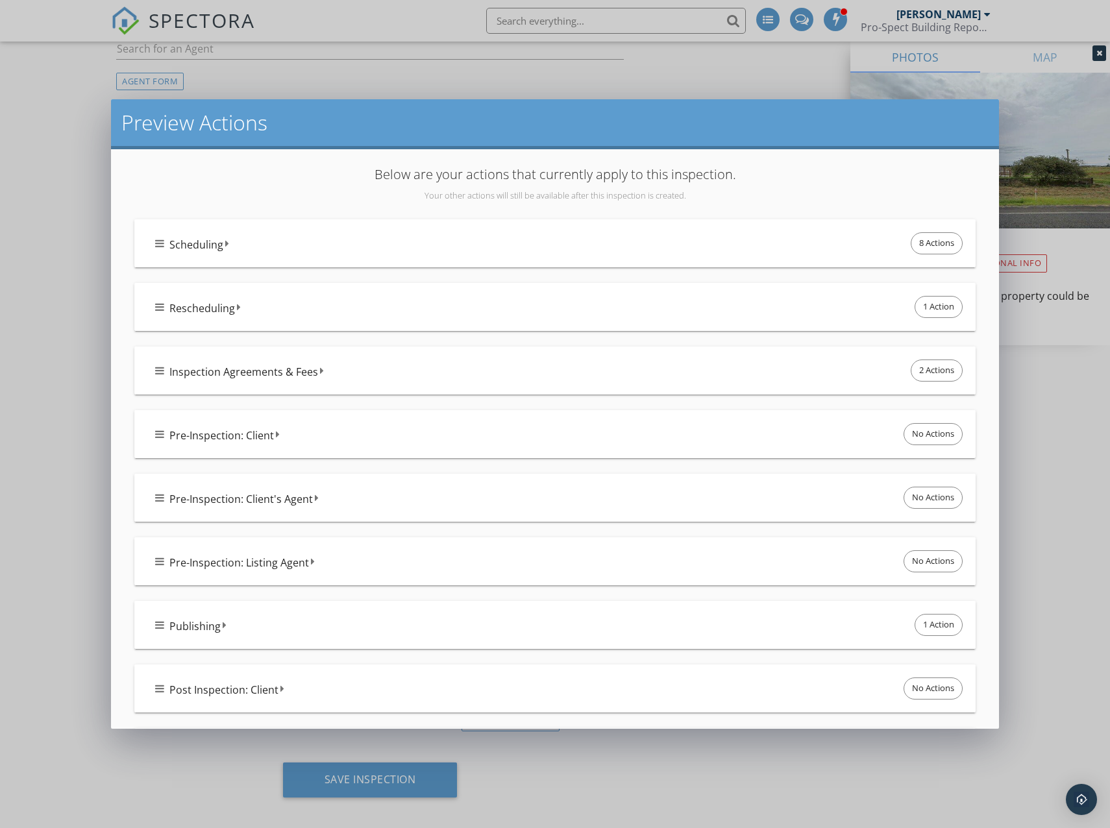
click at [300, 251] on div "Scheduling 8 Actions" at bounding box center [560, 243] width 810 height 27
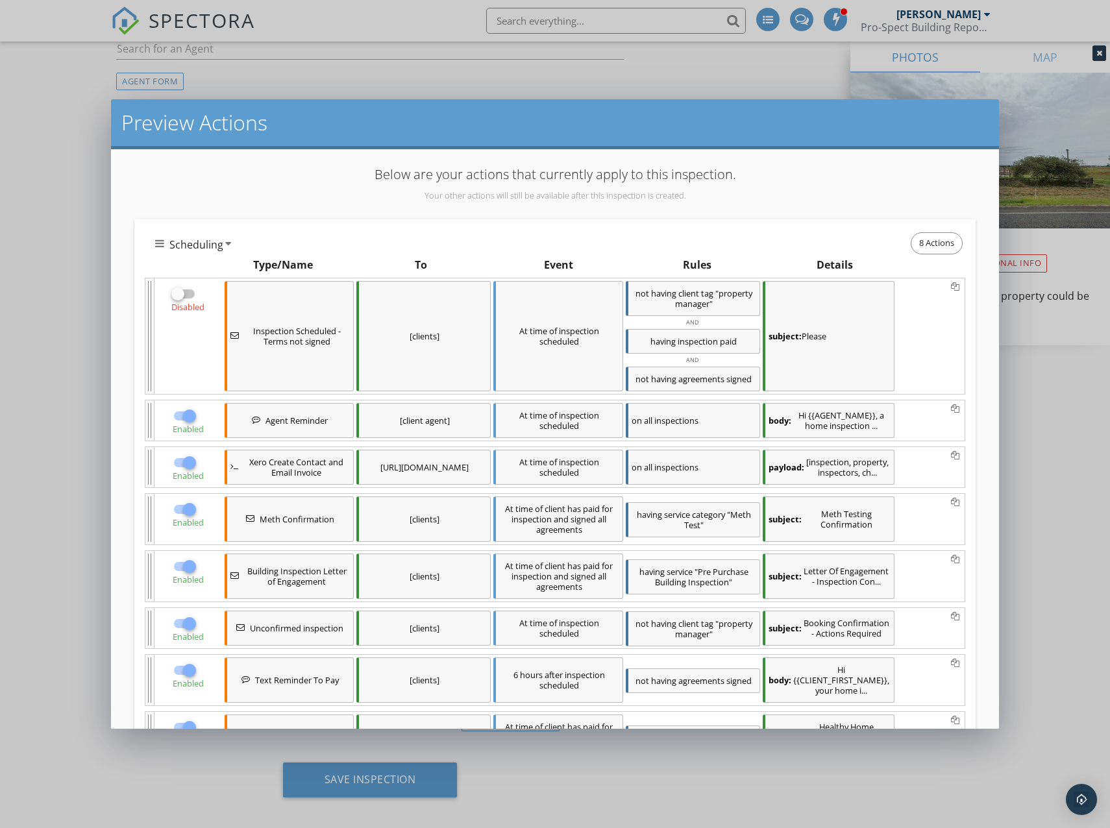
click at [526, 88] on div "Preview Actions Below are your actions that currently apply to this inspection.…" at bounding box center [555, 414] width 1110 height 828
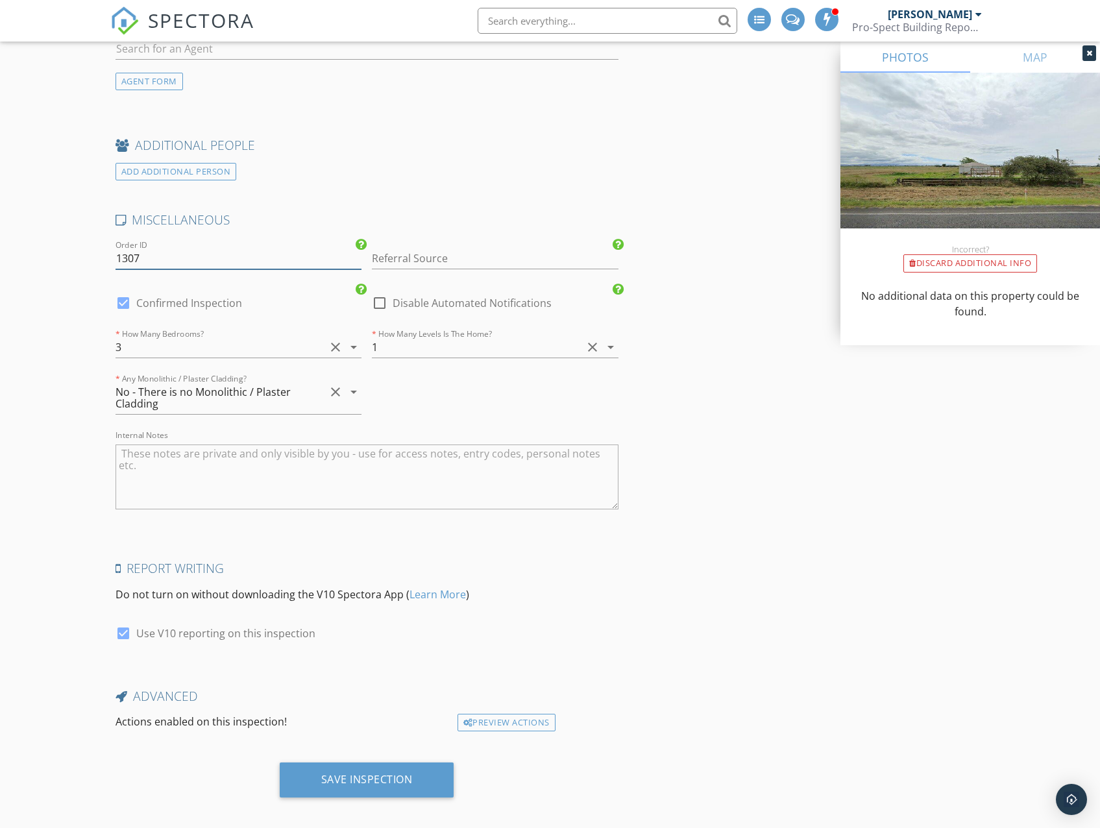
click at [170, 249] on input "1307" at bounding box center [239, 258] width 247 height 21
type input "1308"
click at [372, 774] on div "Save Inspection" at bounding box center [366, 779] width 91 height 13
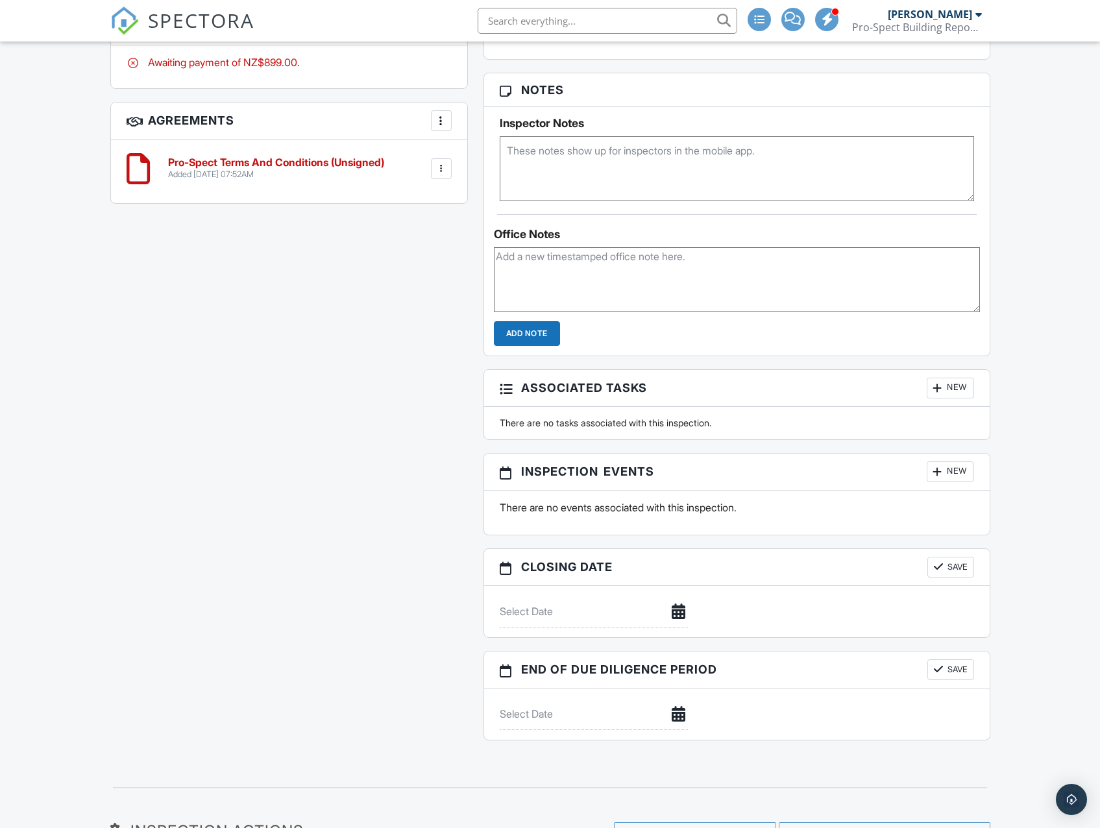
scroll to position [975, 0]
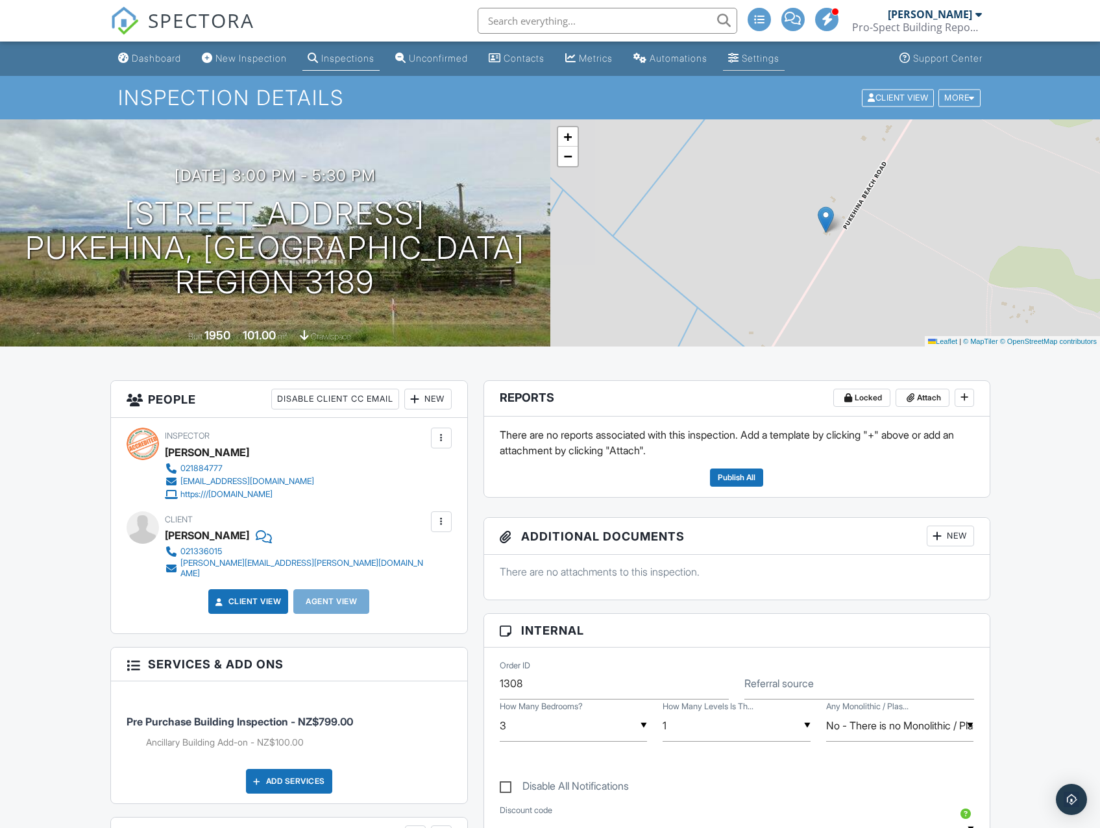
click at [772, 46] on li "Settings" at bounding box center [753, 59] width 67 height 34
click at [777, 59] on div "Settings" at bounding box center [761, 58] width 38 height 11
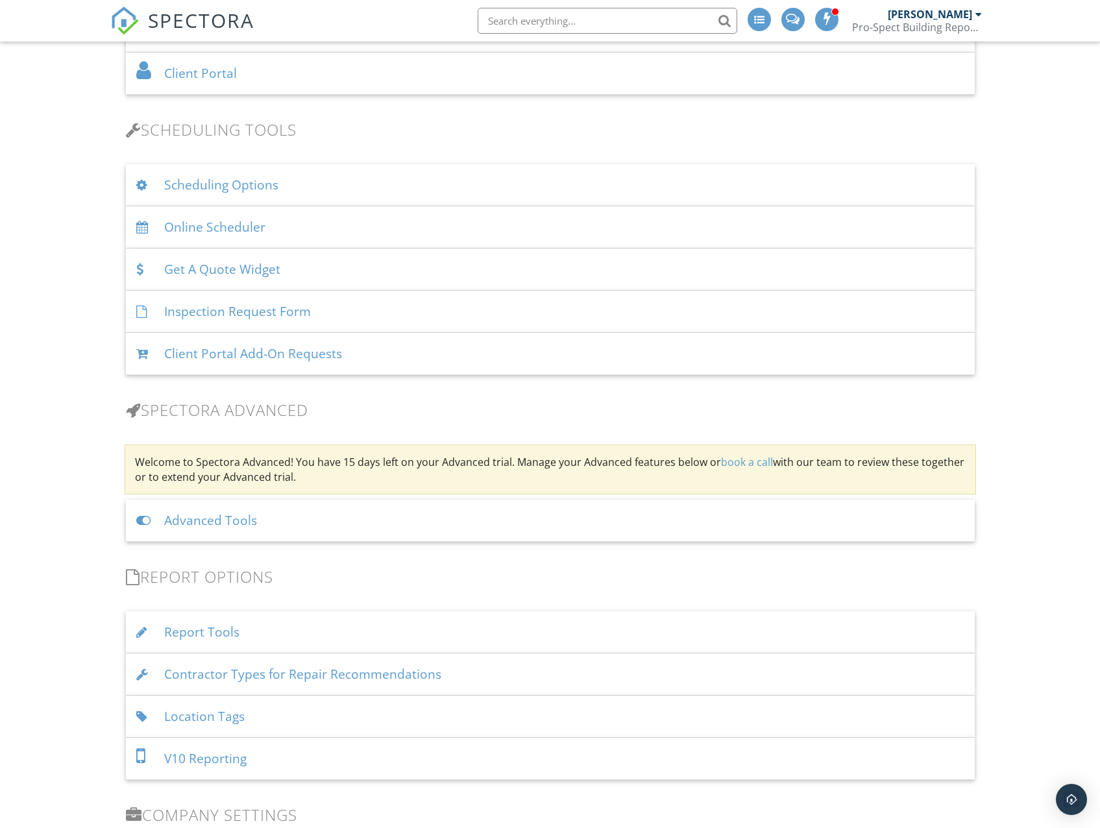
scroll to position [779, 0]
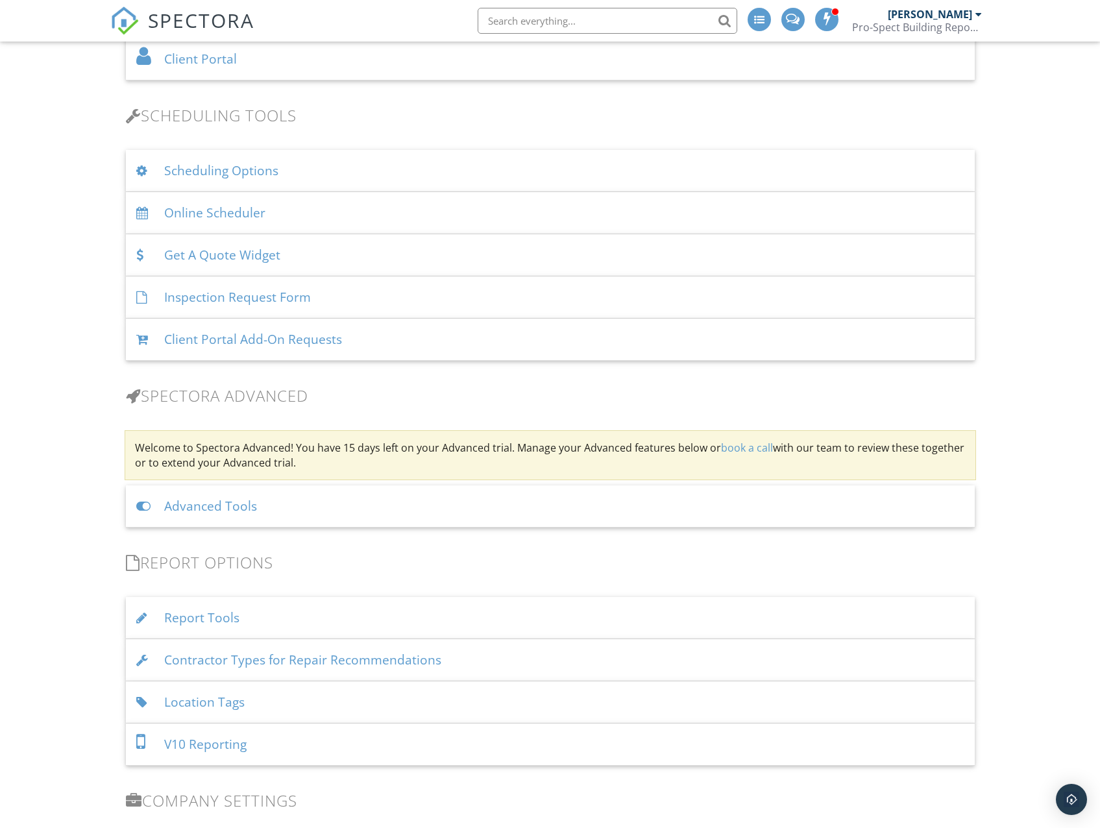
click at [225, 500] on div "Advanced Tools" at bounding box center [550, 506] width 849 height 42
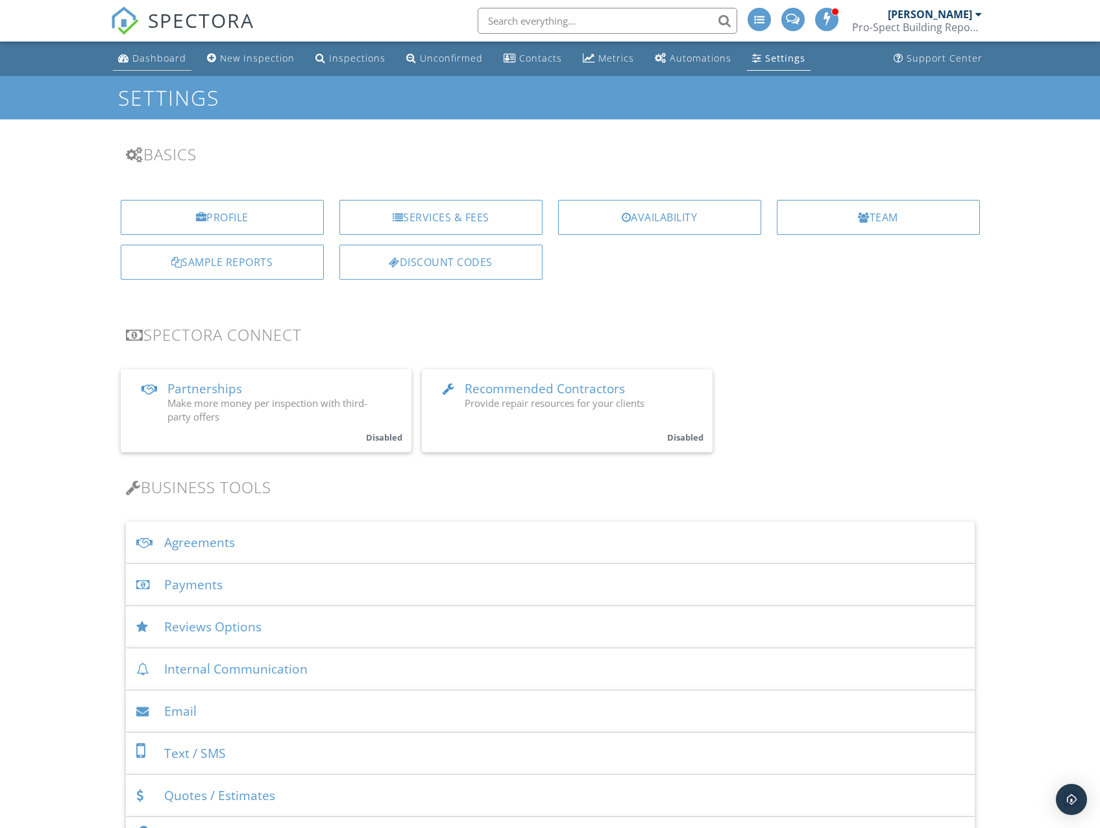
click at [169, 64] on div "Dashboard" at bounding box center [159, 58] width 54 height 12
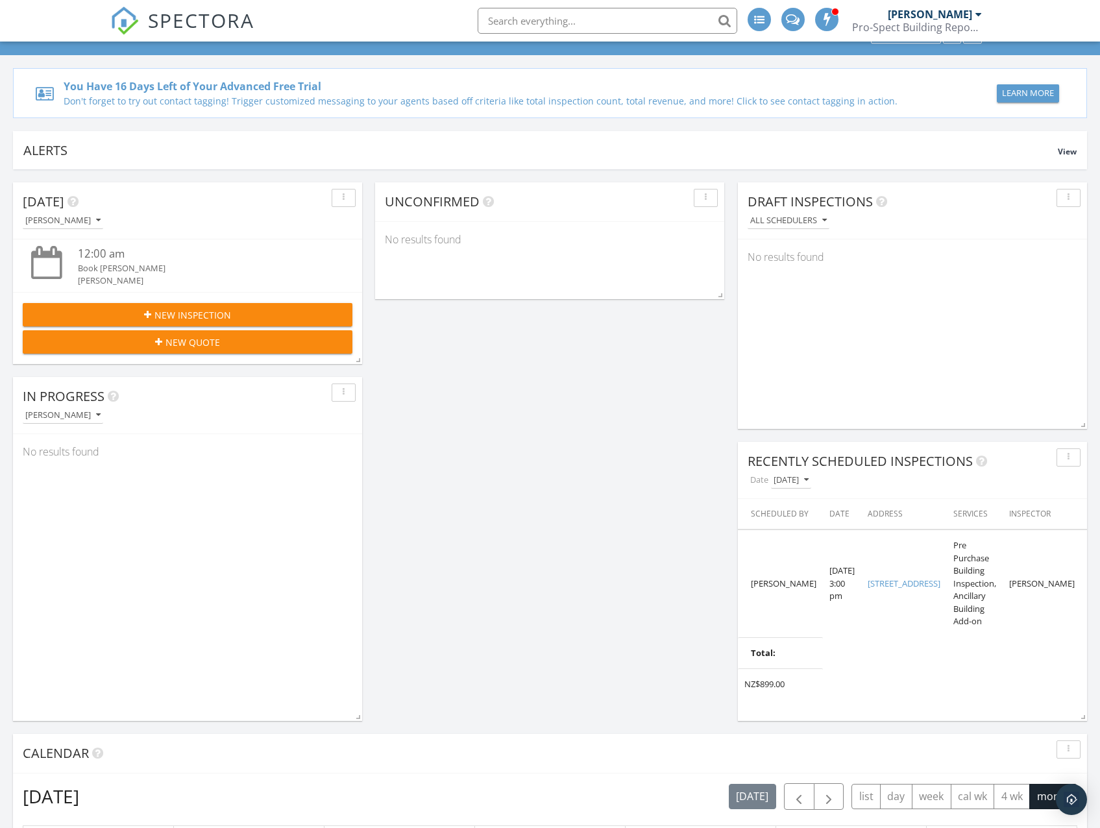
scroll to position [65, 0]
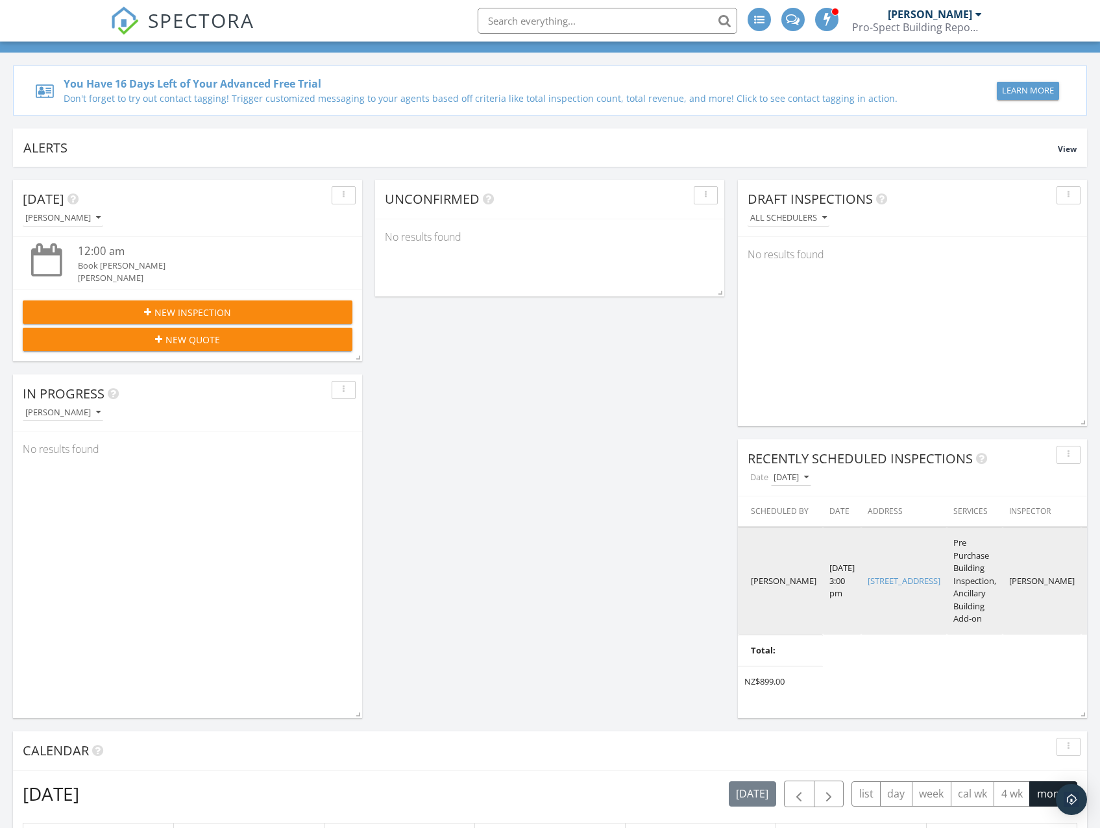
click at [888, 587] on link "[STREET_ADDRESS]" at bounding box center [904, 581] width 73 height 12
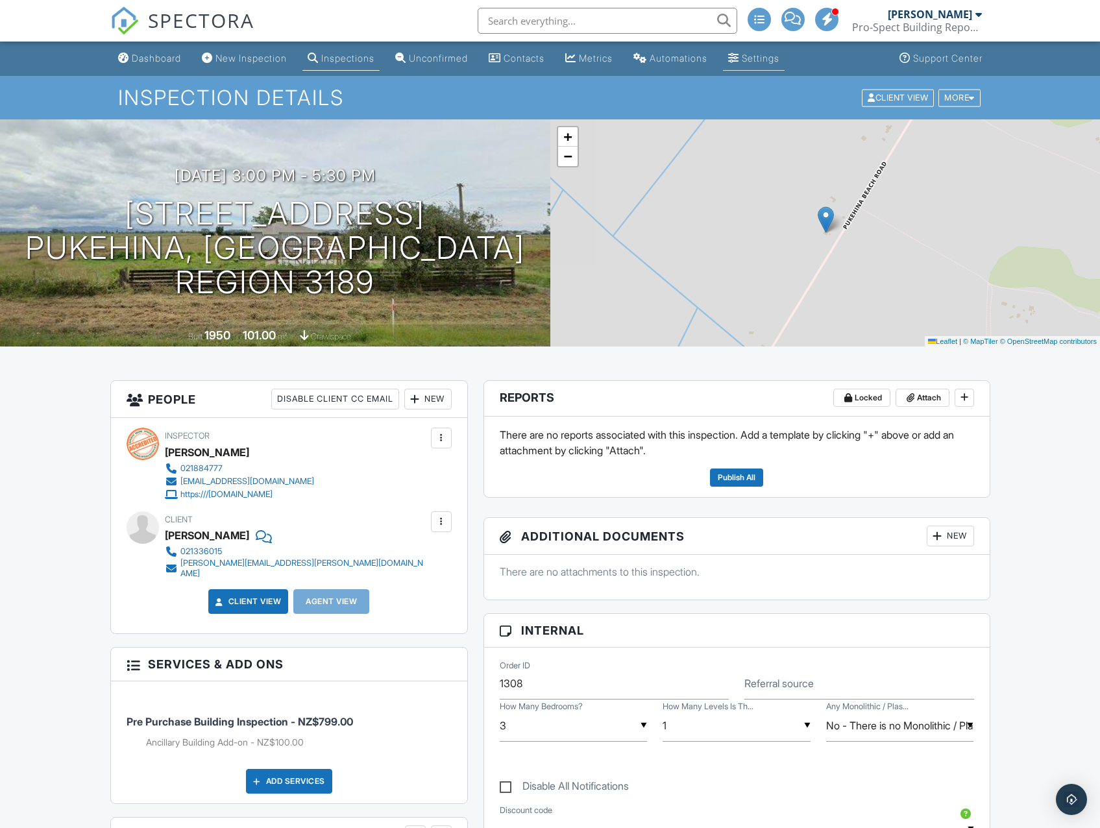
click at [779, 61] on div "Settings" at bounding box center [761, 58] width 38 height 11
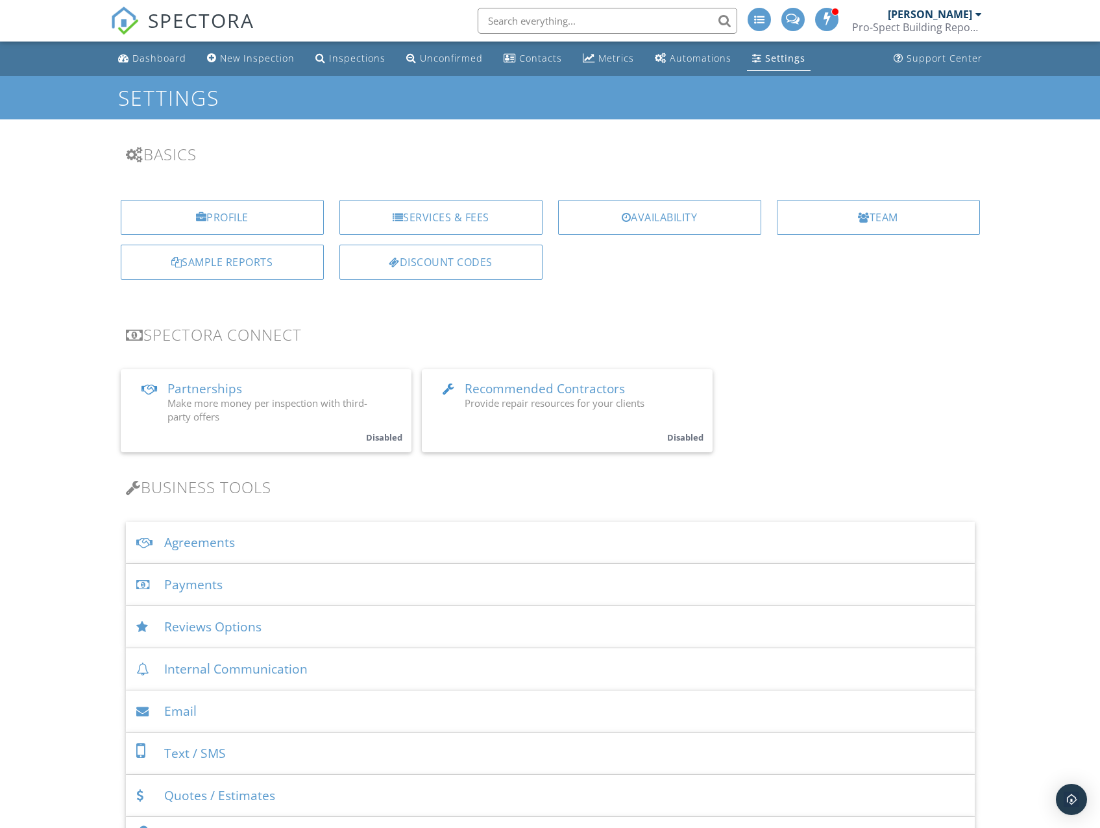
click at [969, 17] on div "[PERSON_NAME]" at bounding box center [930, 14] width 84 height 13
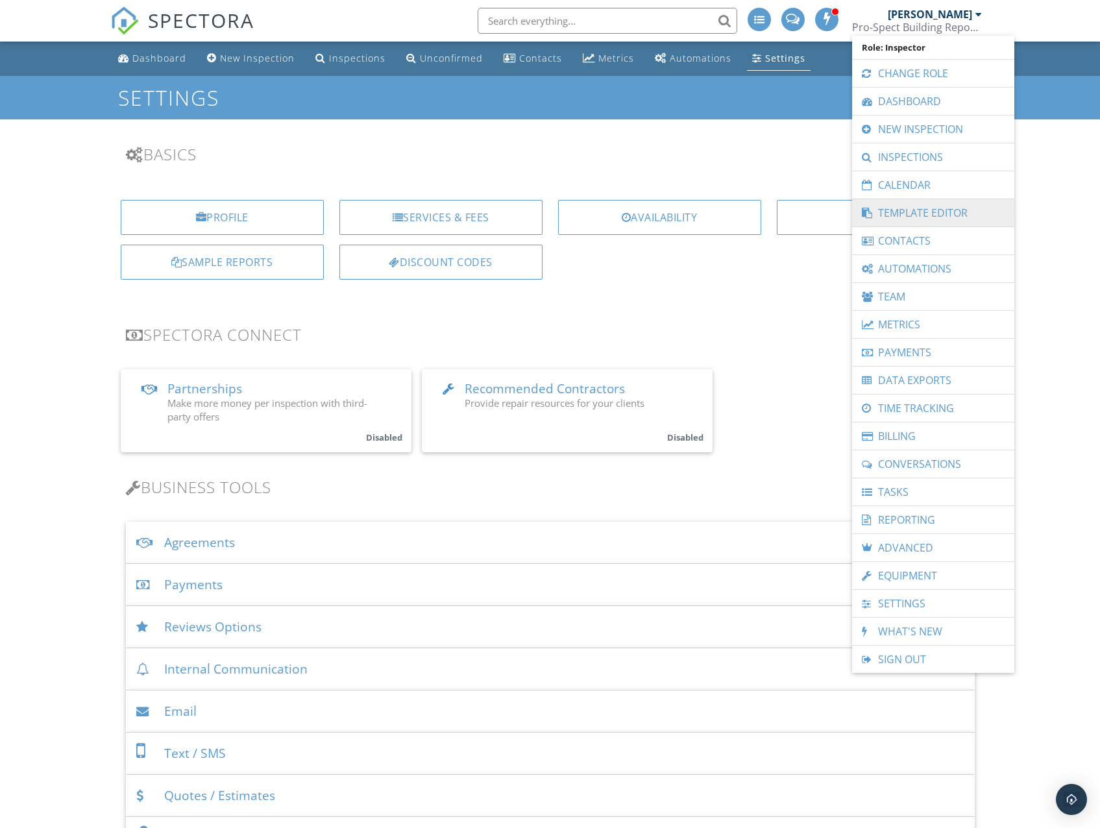
click at [926, 212] on link "Template Editor" at bounding box center [933, 212] width 149 height 27
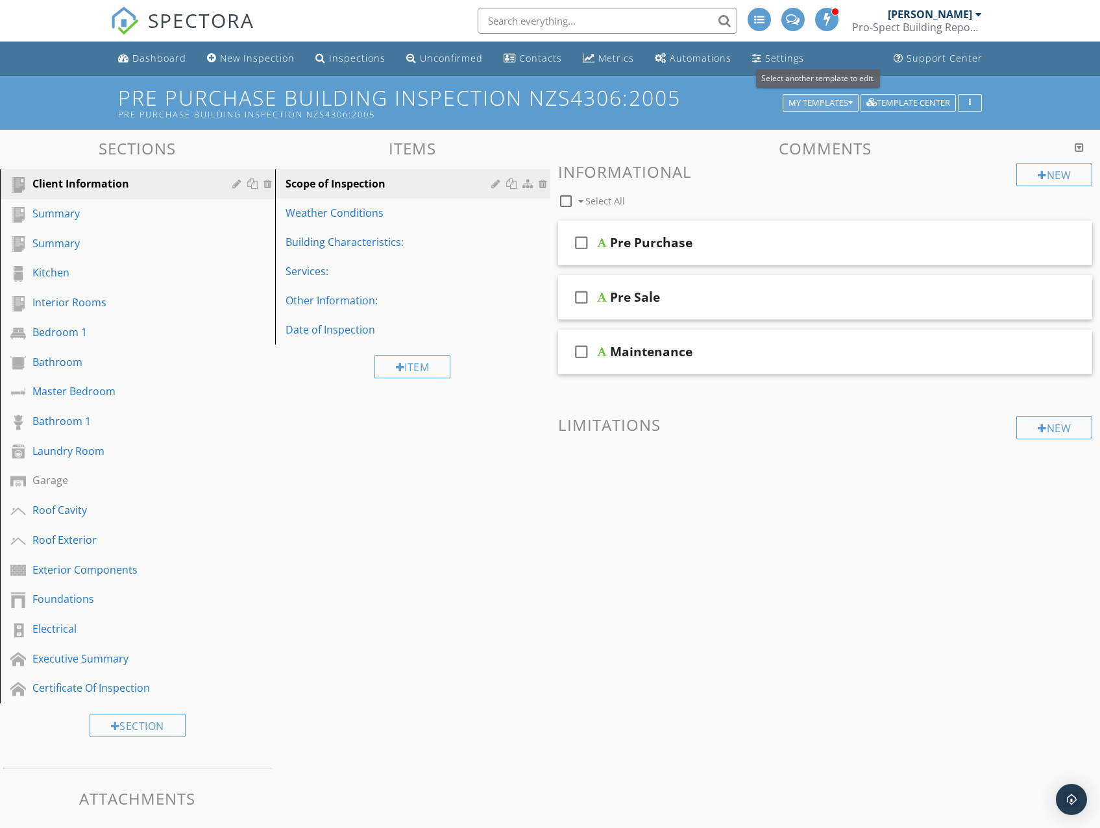
click at [848, 106] on icon "button" at bounding box center [850, 103] width 5 height 9
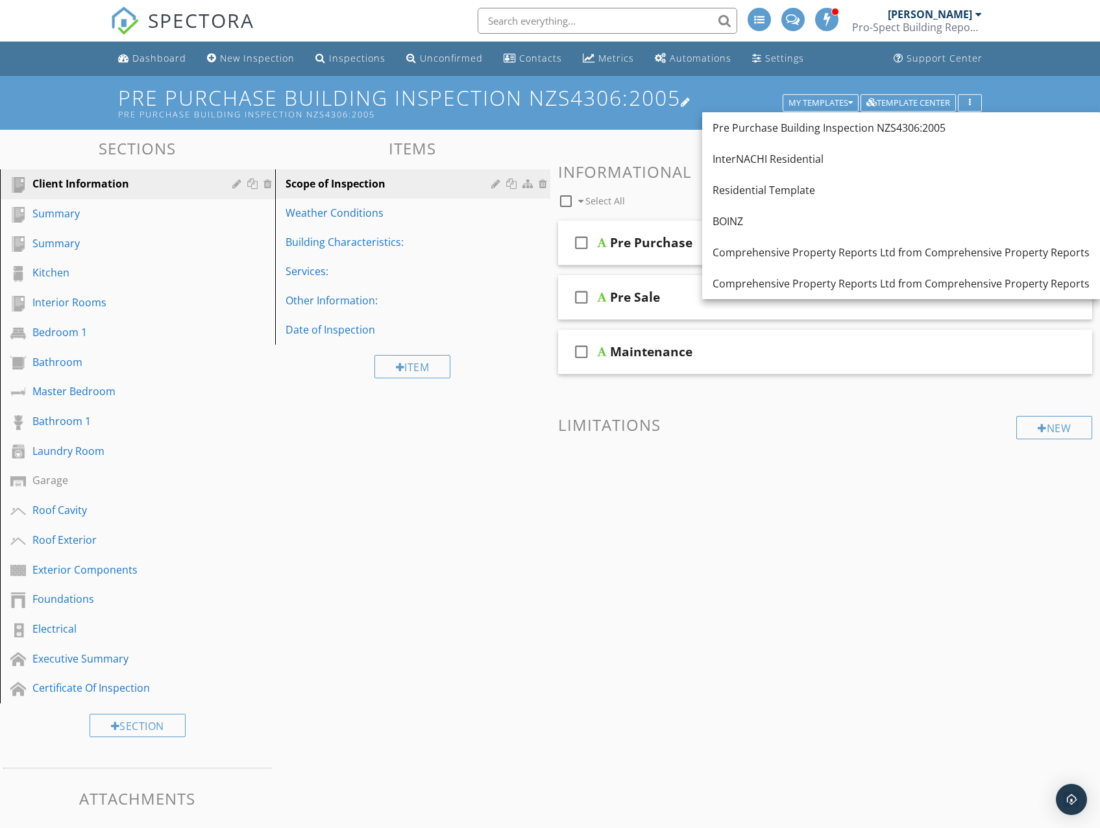
click at [737, 97] on h1 "Pre Purchase Building Inspection NZS4306:2005 Pre Purchase Building Inspection …" at bounding box center [549, 102] width 863 height 33
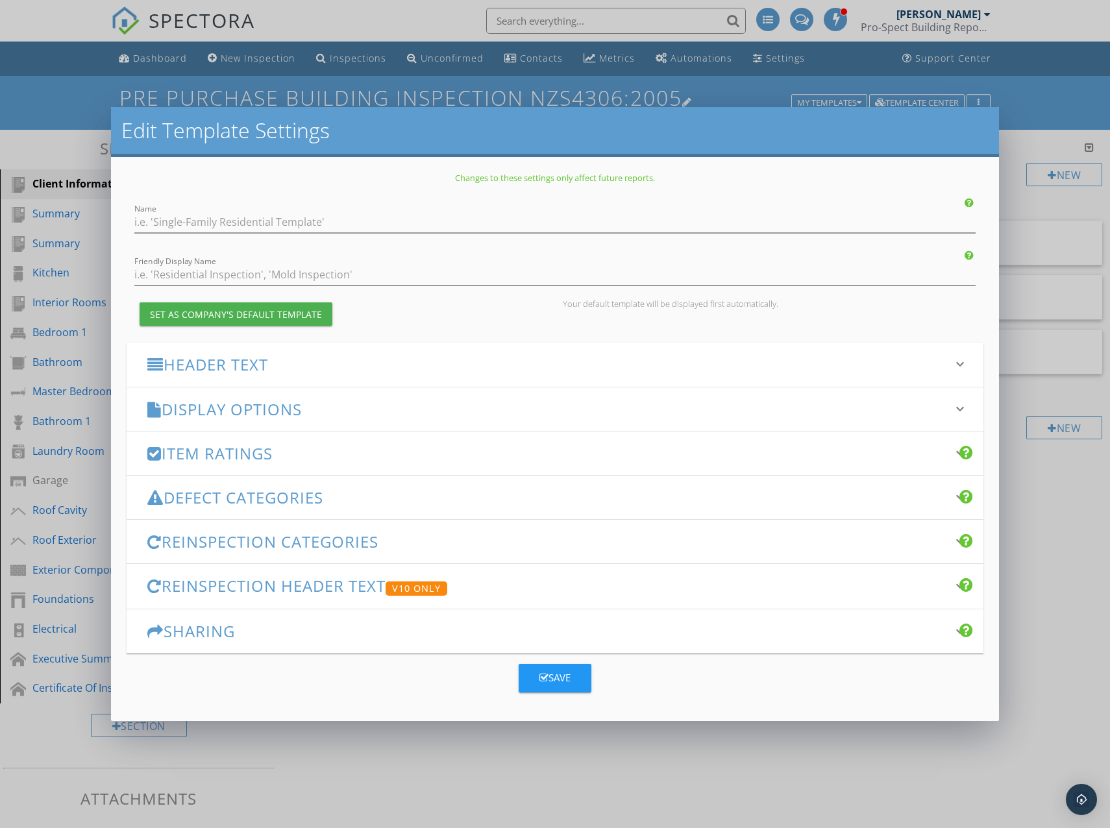
type input "Pre Purchase Building Inspection NZS4306:2005"
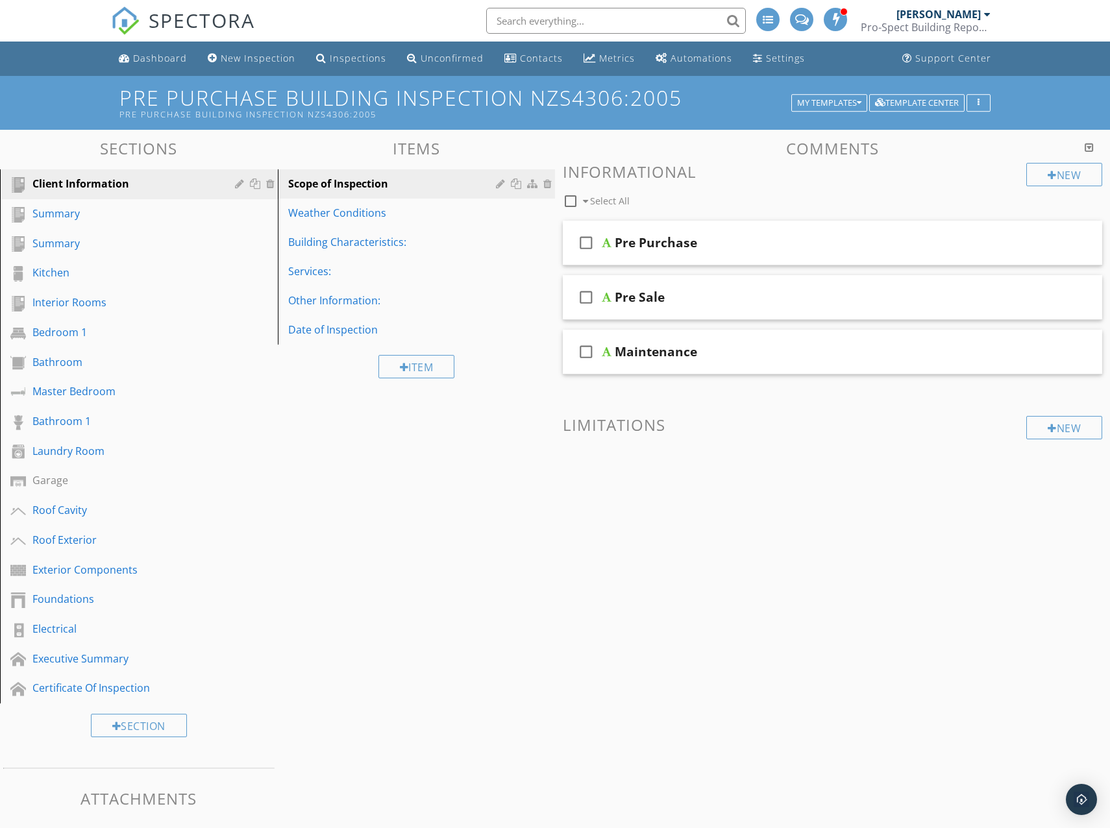
click at [1032, 104] on div at bounding box center [555, 414] width 1110 height 828
click at [57, 301] on div "Interior Rooms" at bounding box center [122, 303] width 181 height 16
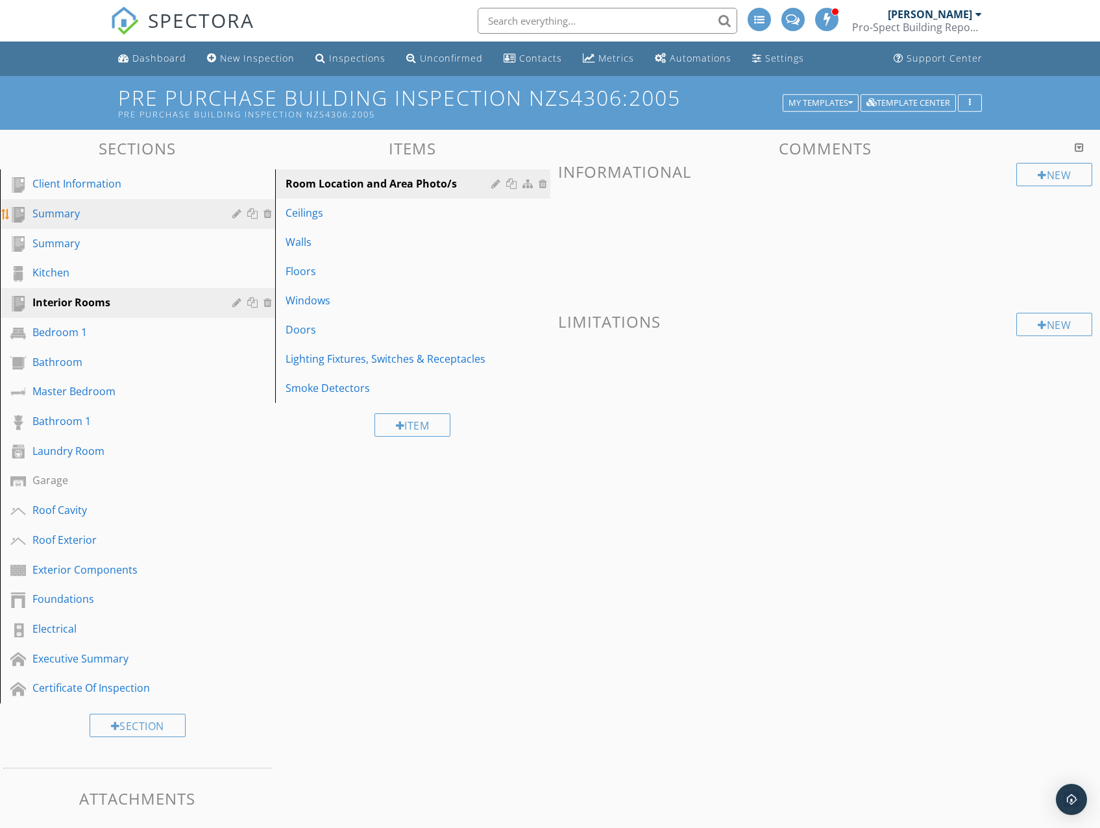
click at [90, 218] on div "Summary" at bounding box center [122, 214] width 181 height 16
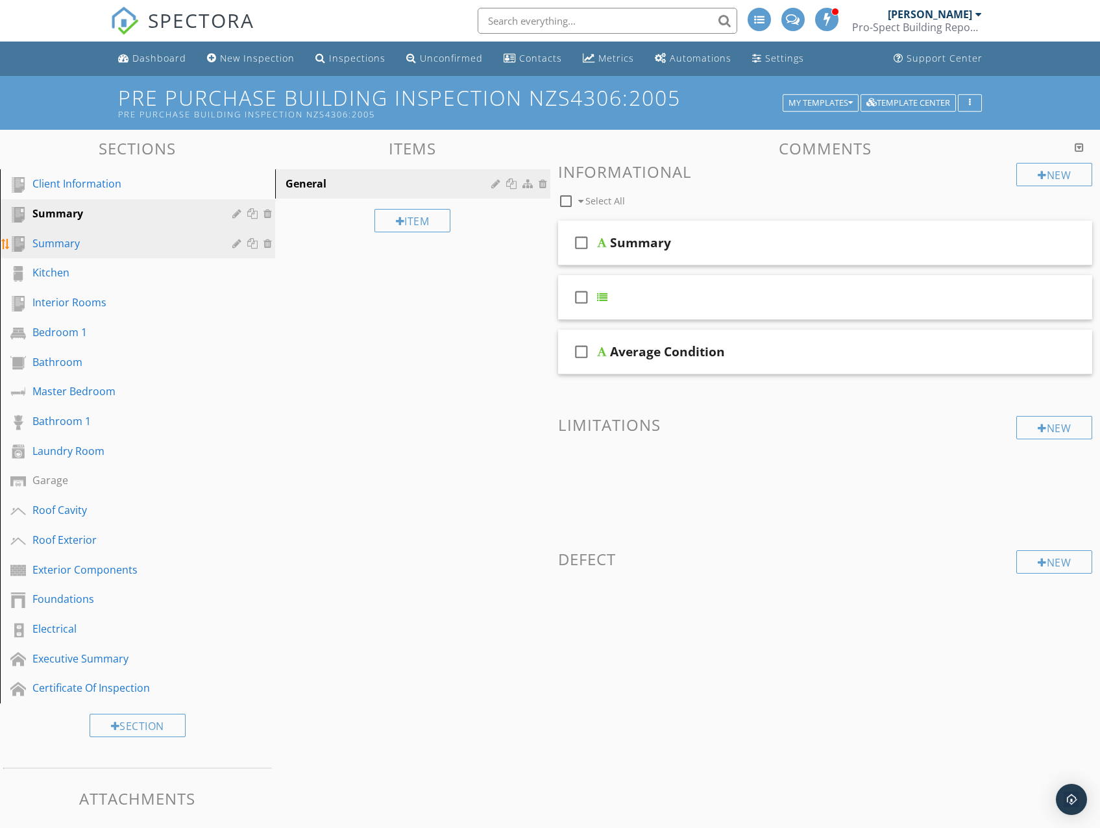
click at [78, 241] on div "Summary" at bounding box center [122, 244] width 181 height 16
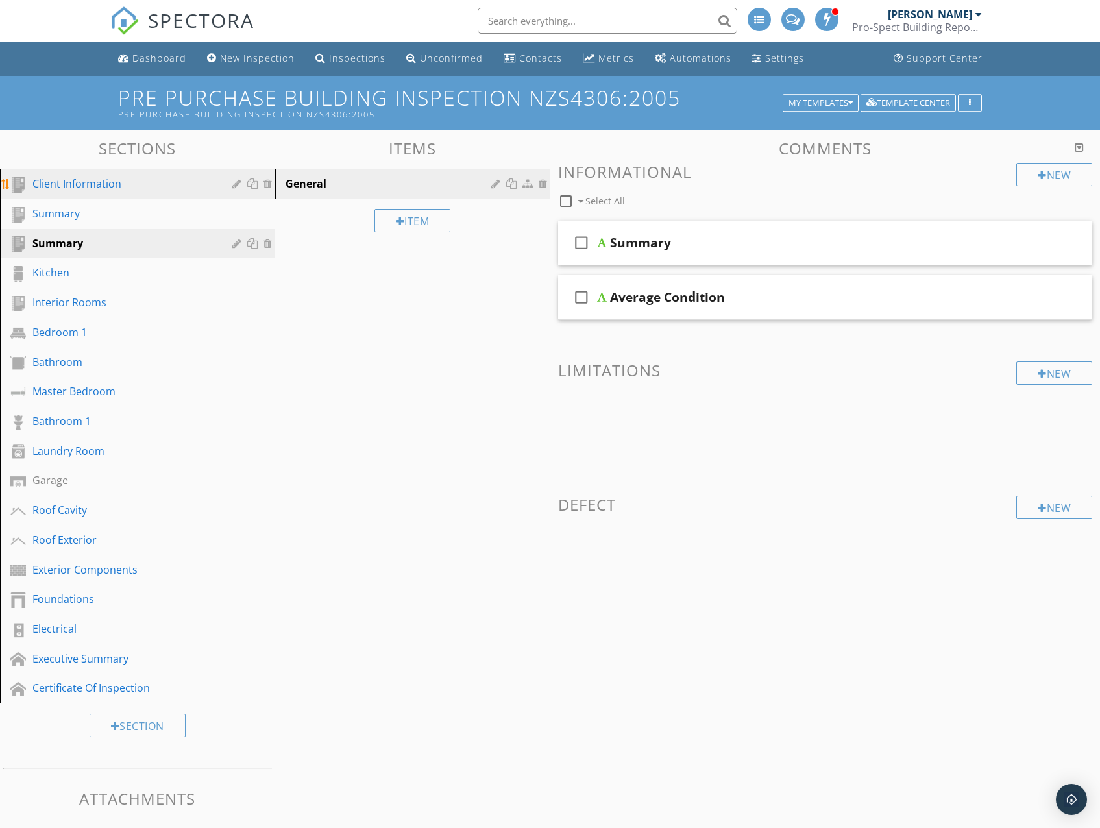
click at [87, 186] on div "Client Information" at bounding box center [122, 184] width 181 height 16
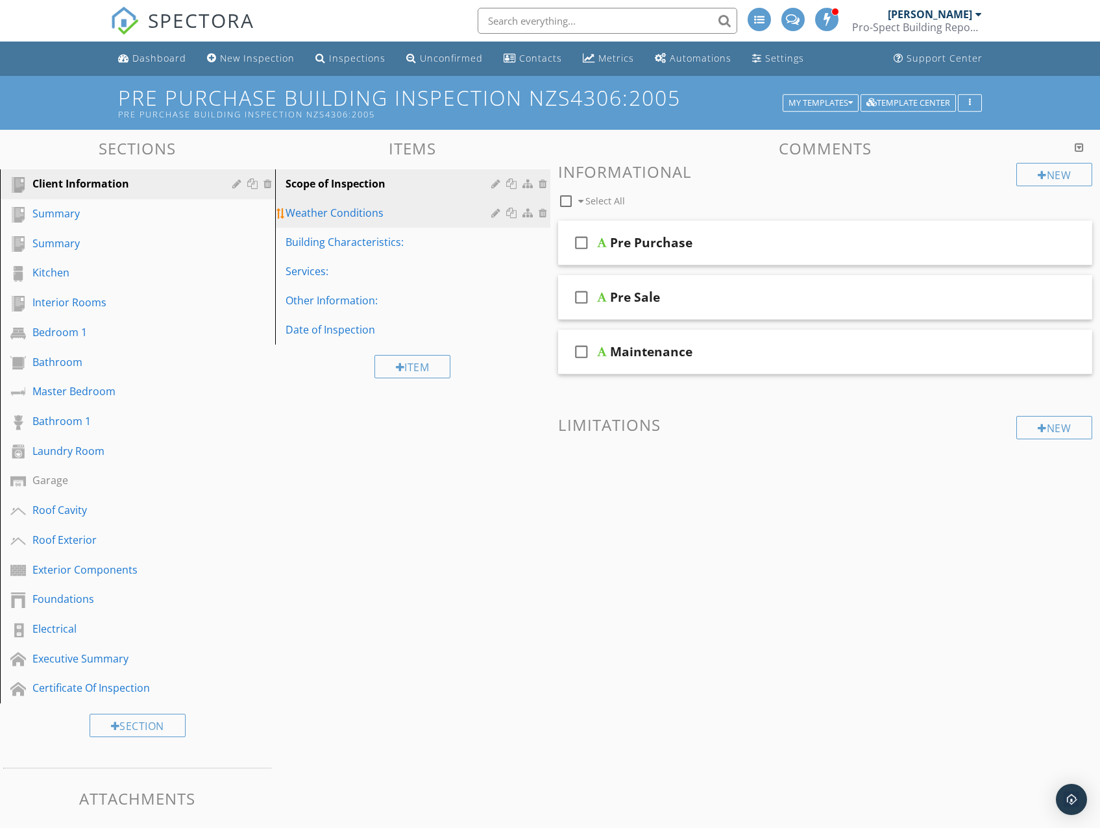
click at [308, 210] on div "Weather Conditions" at bounding box center [391, 213] width 210 height 16
